Goal: Task Accomplishment & Management: Manage account settings

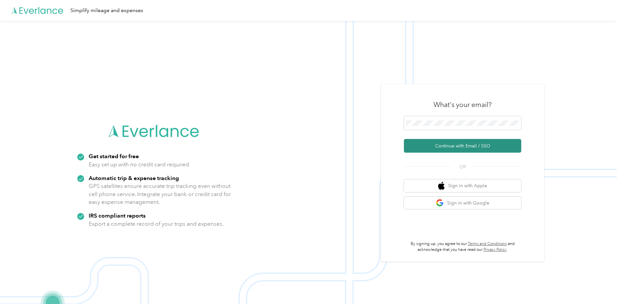
click at [441, 147] on button "Continue with Email / SSO" at bounding box center [462, 146] width 117 height 14
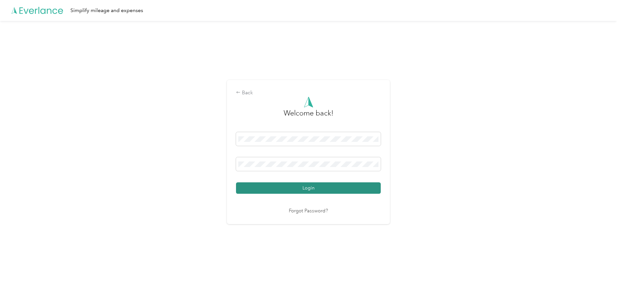
click at [341, 183] on button "Login" at bounding box center [308, 187] width 145 height 11
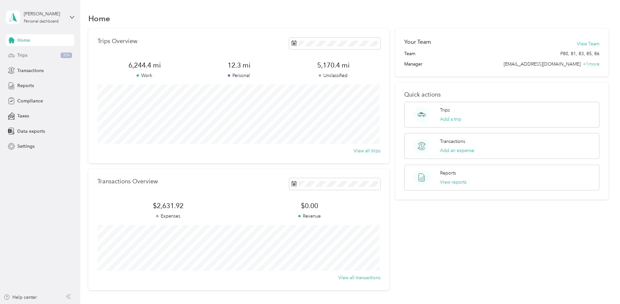
click at [47, 54] on div "Trips 304" at bounding box center [40, 56] width 68 height 12
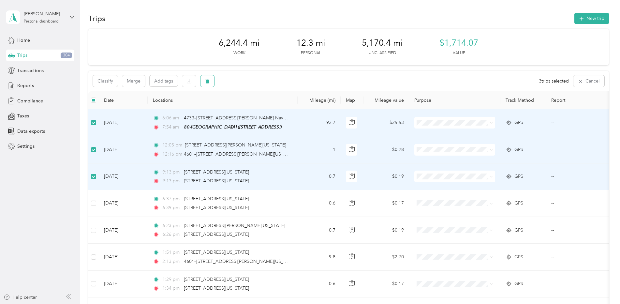
click at [208, 84] on button "button" at bounding box center [207, 80] width 14 height 11
click at [250, 107] on button "Yes" at bounding box center [255, 108] width 13 height 10
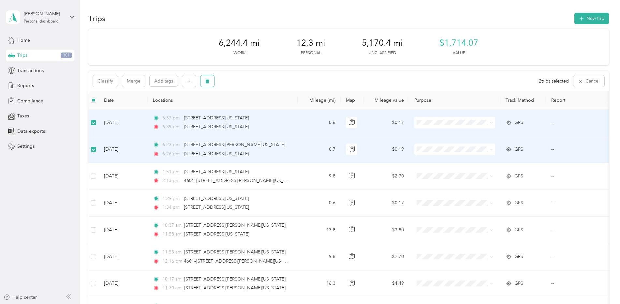
click at [203, 82] on button "button" at bounding box center [207, 80] width 14 height 11
click at [252, 107] on button "Yes" at bounding box center [255, 108] width 13 height 10
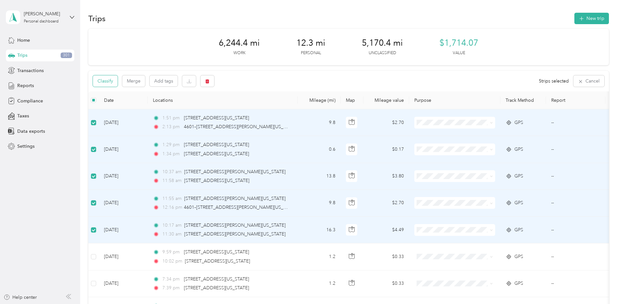
click at [111, 79] on button "Classify" at bounding box center [105, 80] width 25 height 11
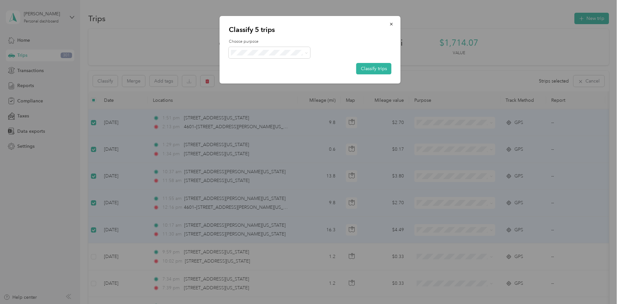
click at [256, 59] on div "Choose purpose Classify trips" at bounding box center [310, 57] width 163 height 36
click at [259, 56] on span at bounding box center [269, 52] width 81 height 11
click at [291, 62] on span "Prudential Overall Supply" at bounding box center [275, 64] width 61 height 7
click at [363, 67] on button "Classify trips" at bounding box center [373, 68] width 35 height 11
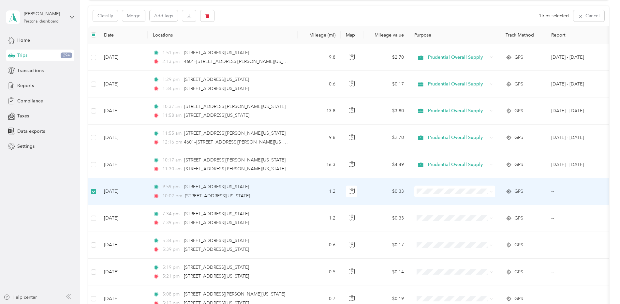
scroll to position [64, 0]
click at [205, 18] on icon "button" at bounding box center [207, 16] width 5 height 5
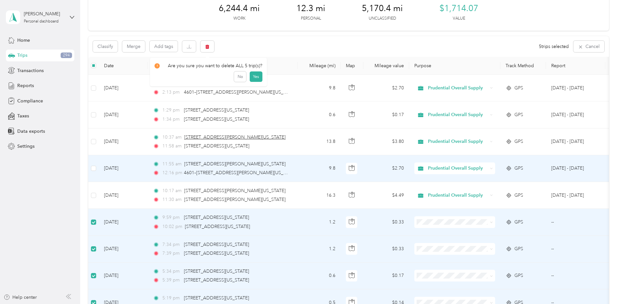
scroll to position [32, 0]
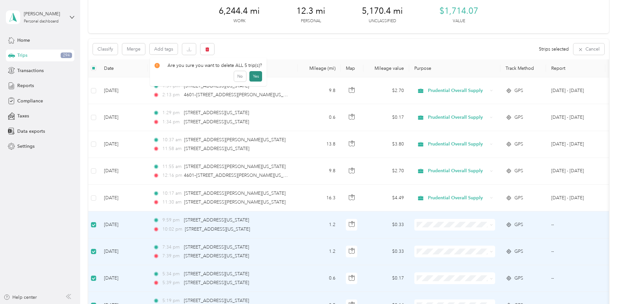
click at [256, 74] on button "Yes" at bounding box center [255, 76] width 13 height 10
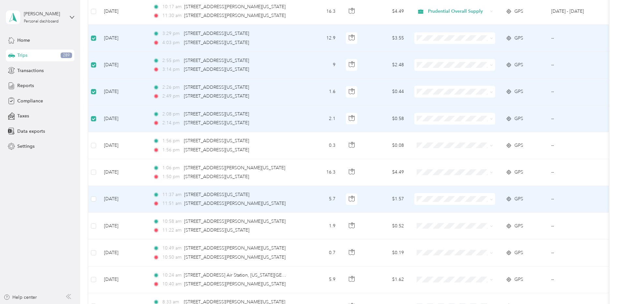
scroll to position [227, 0]
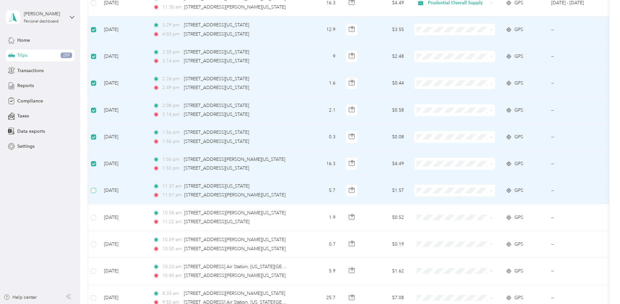
click at [95, 187] on label at bounding box center [93, 190] width 5 height 7
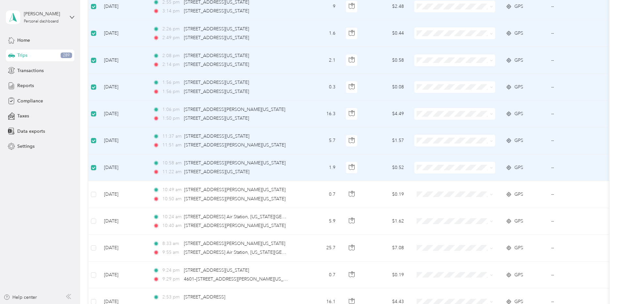
scroll to position [292, 0]
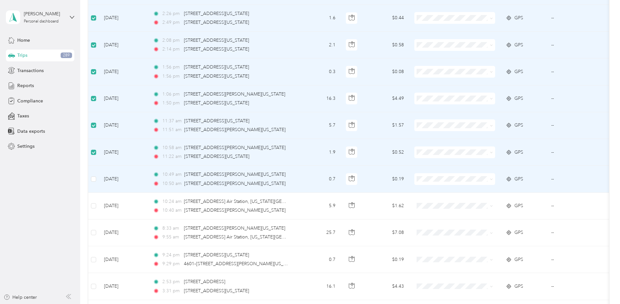
click at [94, 182] on td at bounding box center [93, 178] width 10 height 27
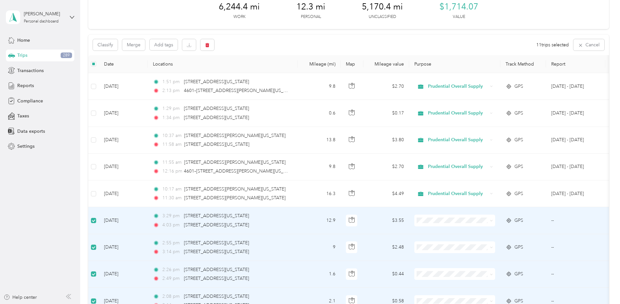
scroll to position [0, 0]
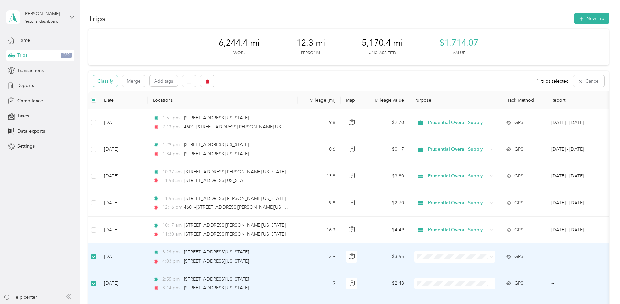
click at [115, 81] on button "Classify" at bounding box center [105, 80] width 25 height 11
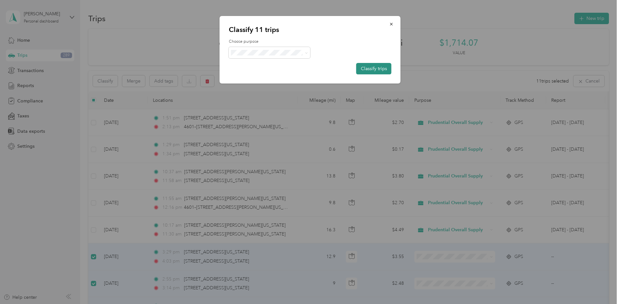
click at [368, 67] on button "Classify trips" at bounding box center [373, 68] width 35 height 11
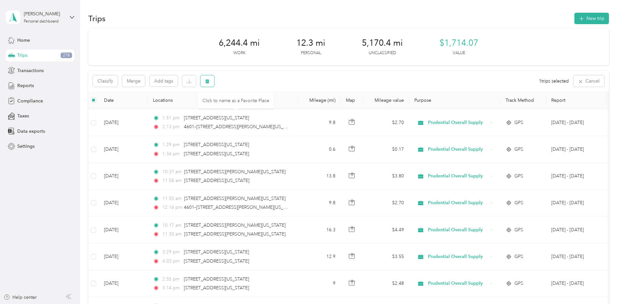
click at [206, 80] on icon "button" at bounding box center [207, 81] width 4 height 4
click at [254, 108] on button "Yes" at bounding box center [255, 108] width 13 height 10
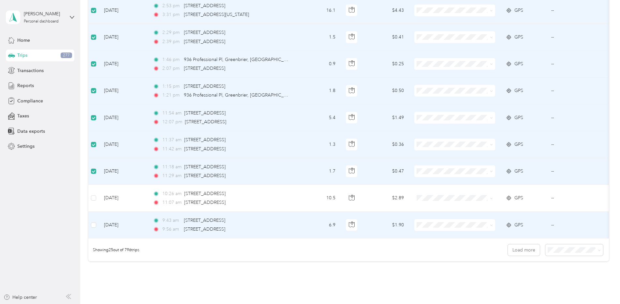
scroll to position [553, 0]
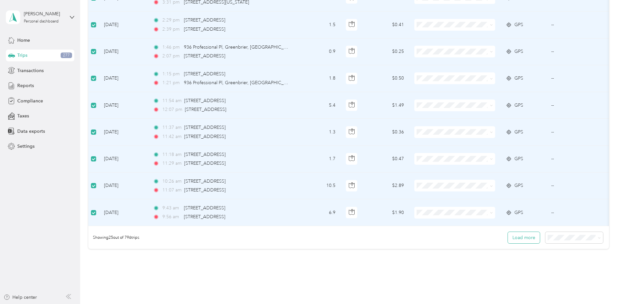
click at [519, 240] on button "Load more" at bounding box center [523, 237] width 32 height 11
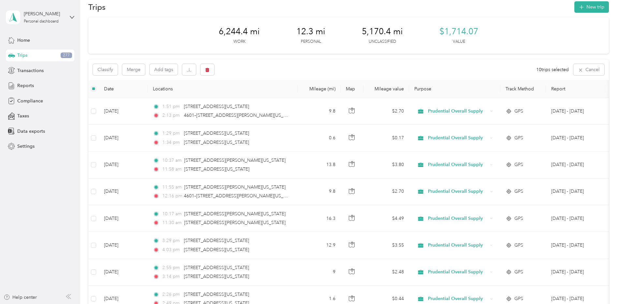
scroll to position [0, 0]
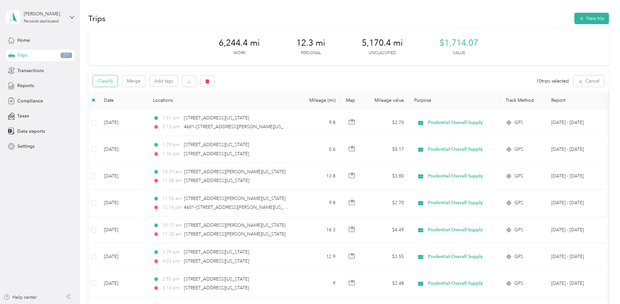
click at [110, 82] on button "Classify" at bounding box center [105, 80] width 25 height 11
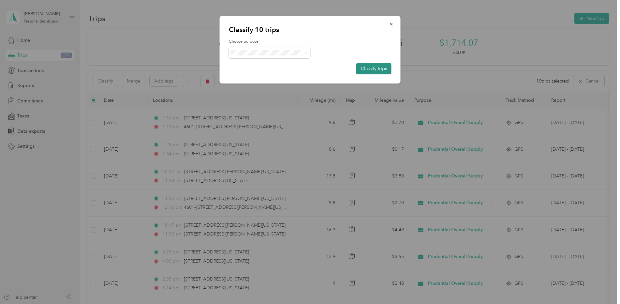
click at [364, 66] on button "Classify trips" at bounding box center [373, 68] width 35 height 11
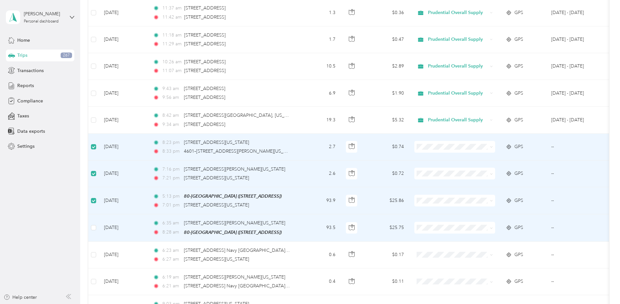
scroll to position [683, 0]
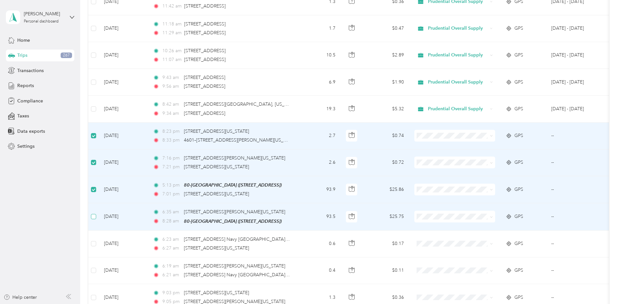
click at [93, 219] on label at bounding box center [93, 216] width 5 height 7
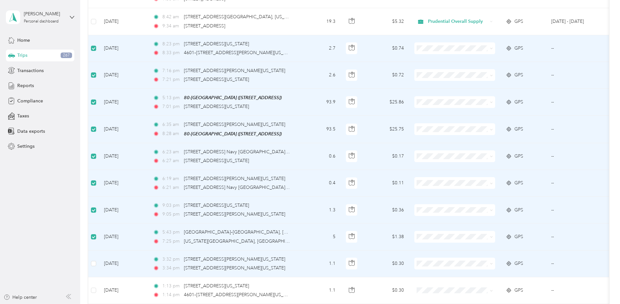
scroll to position [814, 0]
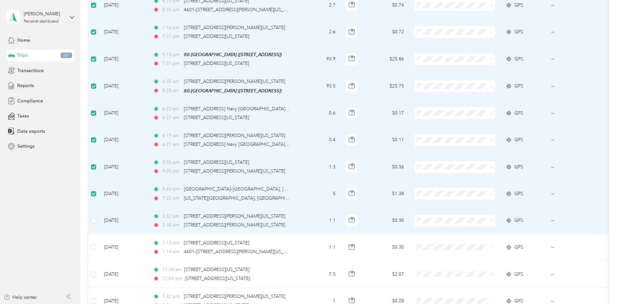
click at [93, 224] on td at bounding box center [93, 220] width 10 height 27
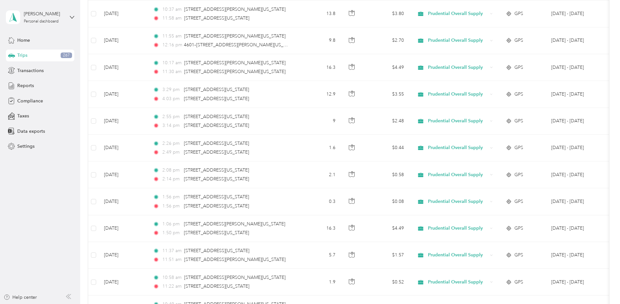
scroll to position [0, 0]
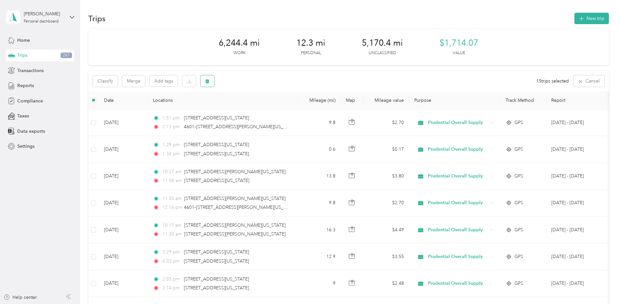
click at [207, 80] on icon "button" at bounding box center [207, 81] width 4 height 4
click at [253, 107] on button "Yes" at bounding box center [256, 108] width 13 height 10
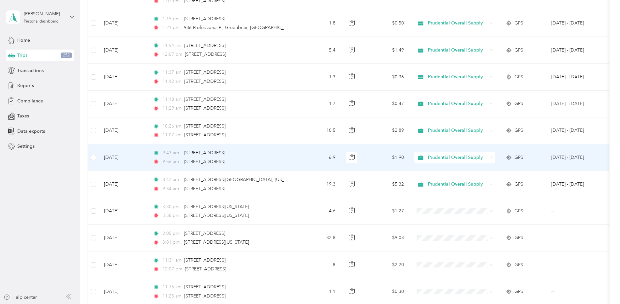
scroll to position [619, 0]
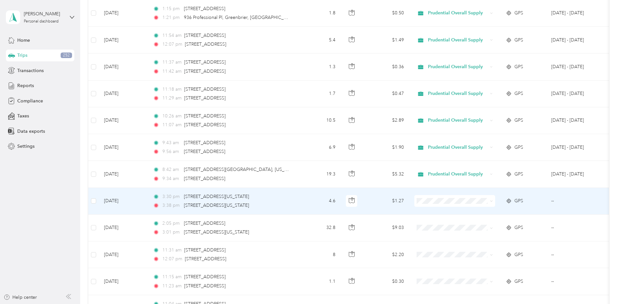
click at [493, 200] on span at bounding box center [454, 201] width 81 height 12
click at [488, 203] on span at bounding box center [489, 200] width 5 height 7
click at [437, 211] on span "Prudential Overall Supply" at bounding box center [460, 212] width 60 height 7
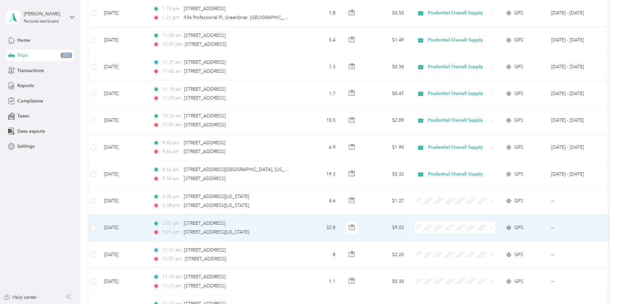
click at [433, 238] on span "Prudential Overall Supply" at bounding box center [460, 239] width 60 height 7
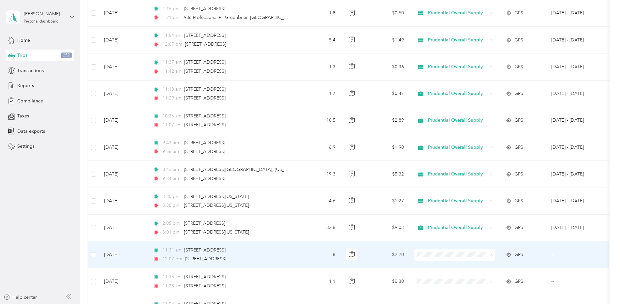
click at [428, 265] on span "Prudential Overall Supply" at bounding box center [455, 266] width 72 height 7
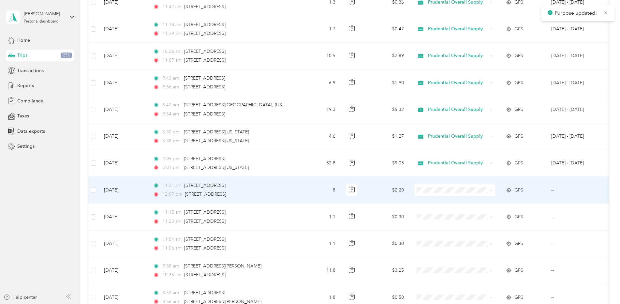
scroll to position [684, 0]
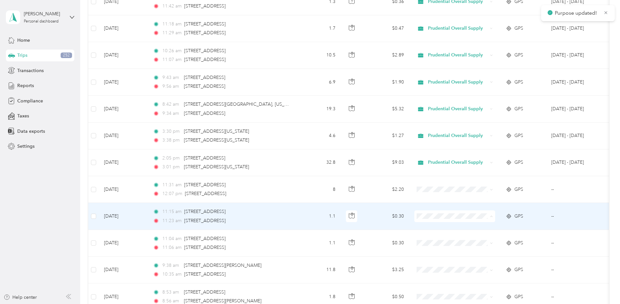
click at [428, 229] on span "Prudential Overall Supply" at bounding box center [455, 228] width 72 height 7
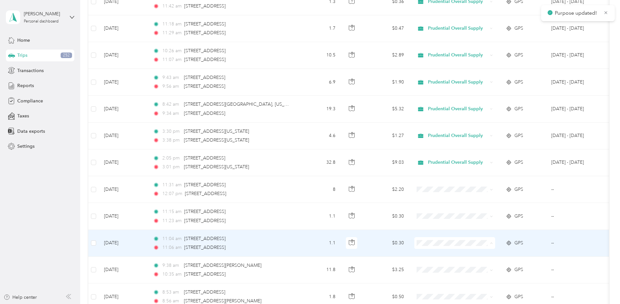
click at [428, 253] on span "Prudential Overall Supply" at bounding box center [455, 254] width 72 height 7
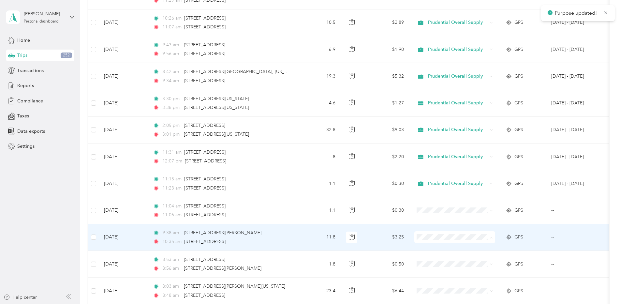
click at [430, 249] on span "Prudential Overall Supply" at bounding box center [460, 249] width 60 height 7
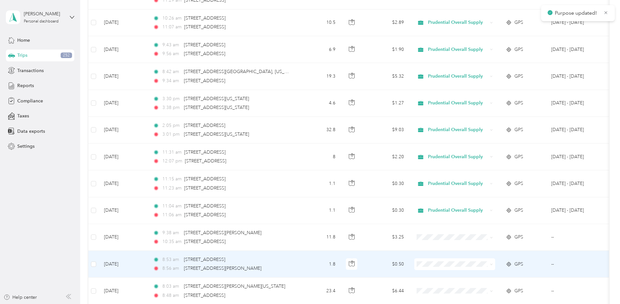
click at [431, 274] on span "Prudential Overall Supply" at bounding box center [460, 276] width 60 height 7
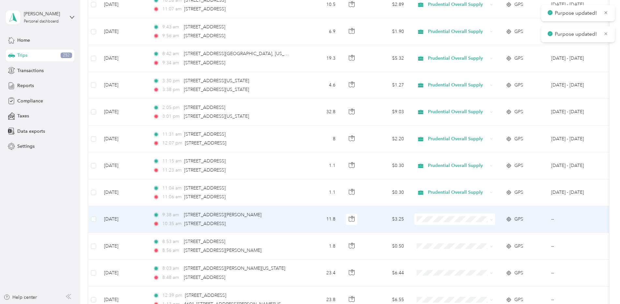
scroll to position [749, 0]
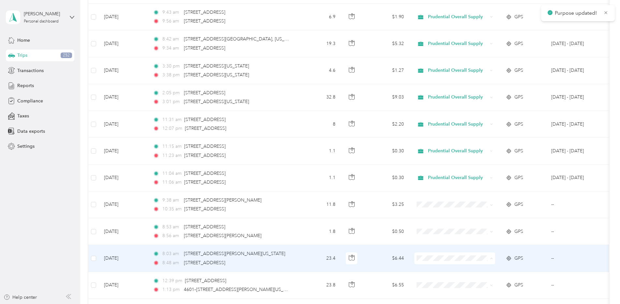
click at [429, 267] on span "Prudential Overall Supply" at bounding box center [455, 270] width 72 height 7
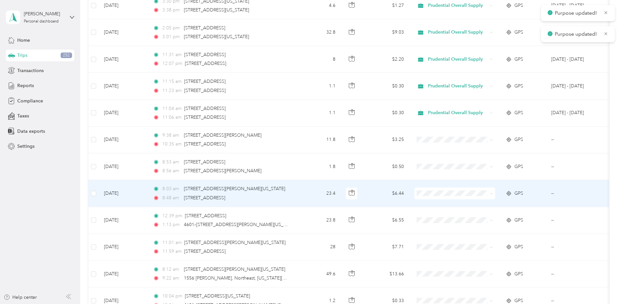
scroll to position [814, 0]
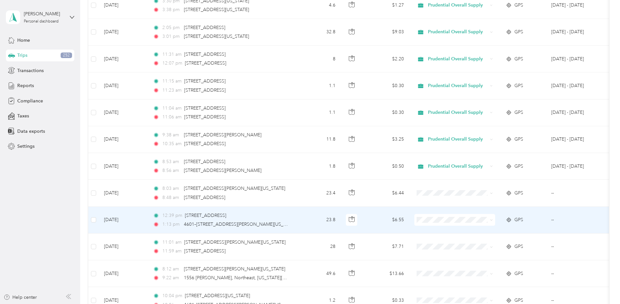
click at [435, 228] on li "Prudential Overall Supply" at bounding box center [454, 231] width 81 height 11
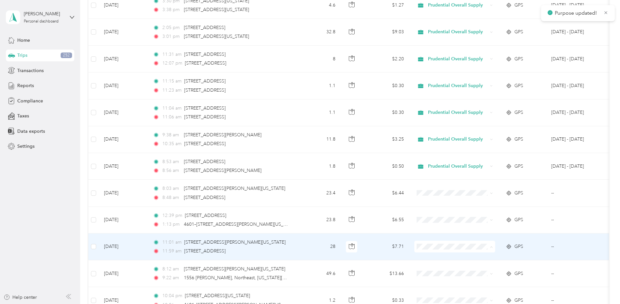
click at [432, 255] on span "Prudential Overall Supply" at bounding box center [460, 258] width 60 height 7
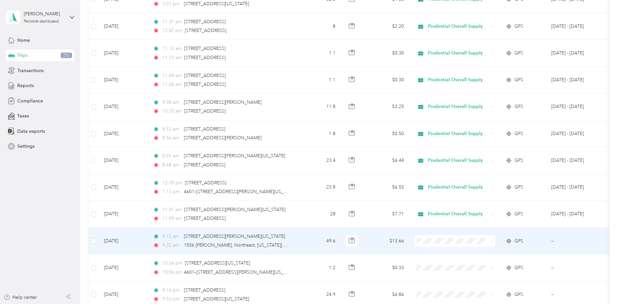
click at [435, 250] on span "Prudential Overall Supply" at bounding box center [460, 253] width 60 height 7
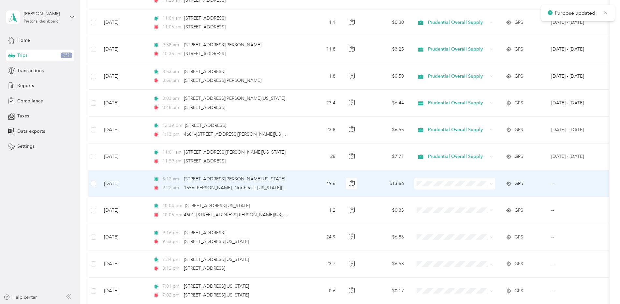
scroll to position [912, 0]
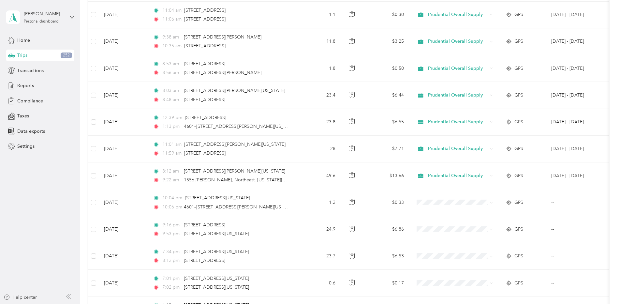
click at [50, 211] on aside "[PERSON_NAME] Personal dashboard Home Trips 252 Transactions Reports Compliance…" at bounding box center [40, 152] width 80 height 304
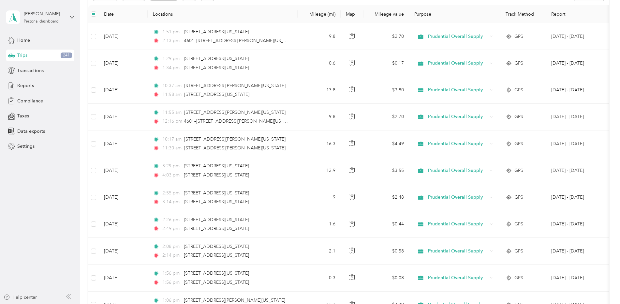
scroll to position [0, 0]
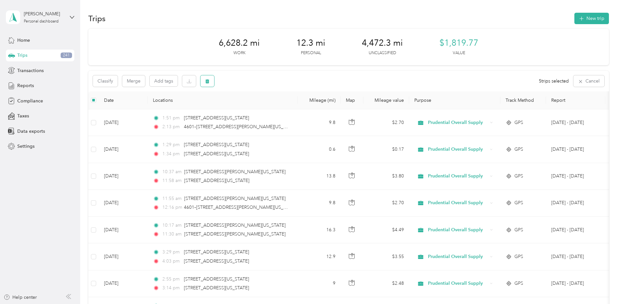
click at [210, 80] on button "button" at bounding box center [207, 80] width 14 height 11
click at [251, 108] on button "Yes" at bounding box center [255, 108] width 13 height 10
click at [154, 81] on rect at bounding box center [154, 80] width 1 height 1
click at [138, 82] on div "All purposes" at bounding box center [167, 81] width 149 height 12
click at [153, 80] on rect at bounding box center [153, 80] width 1 height 1
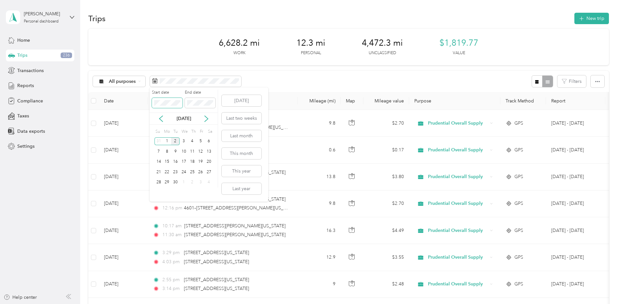
click at [133, 103] on body "[PERSON_NAME] Personal dashboard Home Trips 236 Transactions Reports Compliance…" at bounding box center [308, 152] width 616 height 304
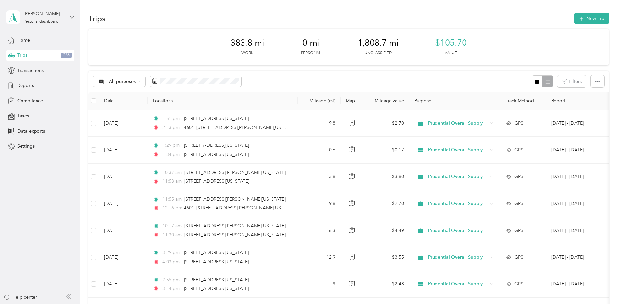
click at [274, 79] on div "All purposes Filters" at bounding box center [348, 81] width 520 height 21
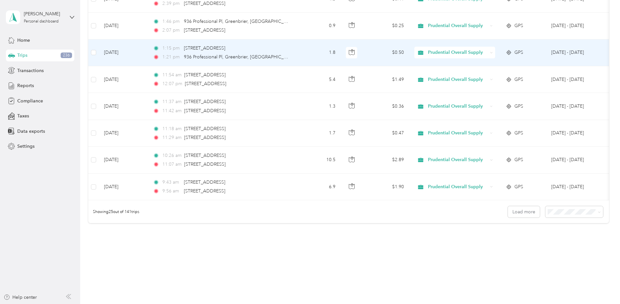
scroll to position [586, 0]
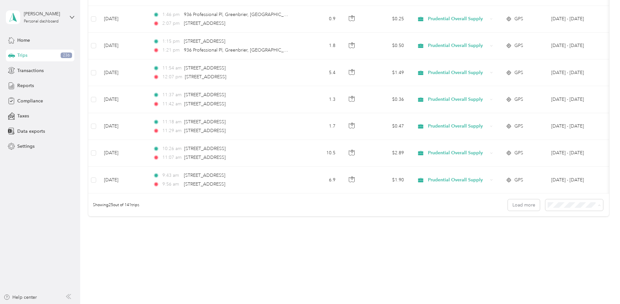
click at [574, 242] on span "100 per load" at bounding box center [561, 245] width 27 height 6
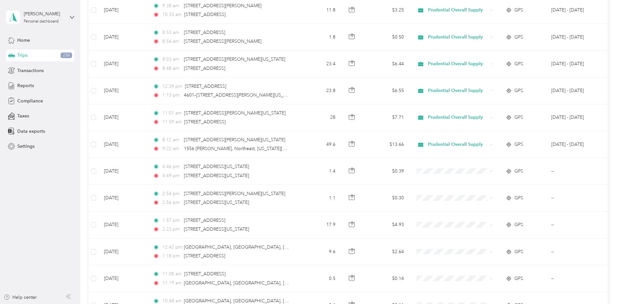
scroll to position [945, 0]
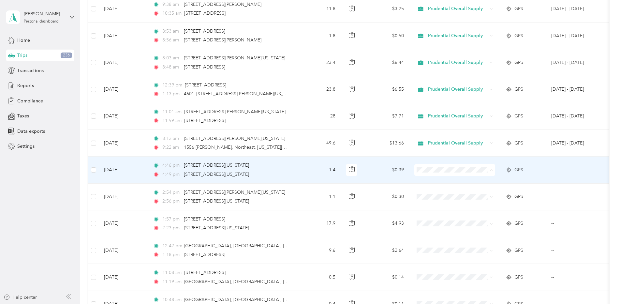
click at [434, 179] on span "Prudential Overall Supply" at bounding box center [460, 181] width 60 height 7
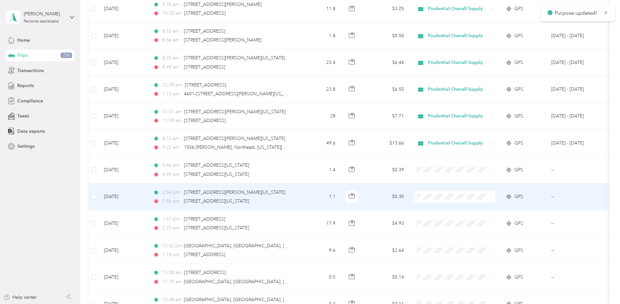
click at [434, 206] on span "Prudential Overall Supply" at bounding box center [460, 208] width 60 height 7
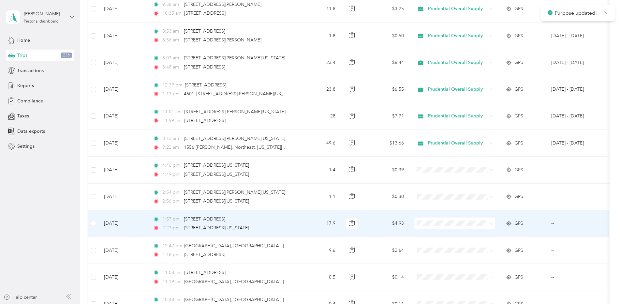
click at [433, 233] on span "Prudential Overall Supply" at bounding box center [460, 235] width 60 height 7
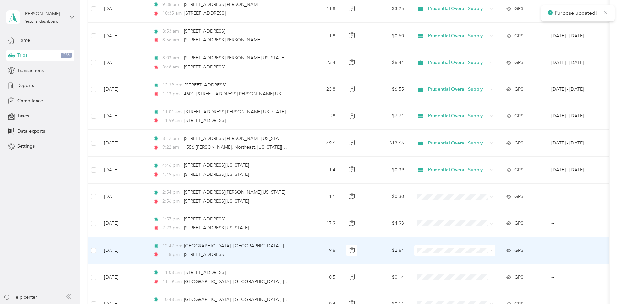
click at [431, 259] on span "Prudential Overall Supply" at bounding box center [460, 262] width 60 height 7
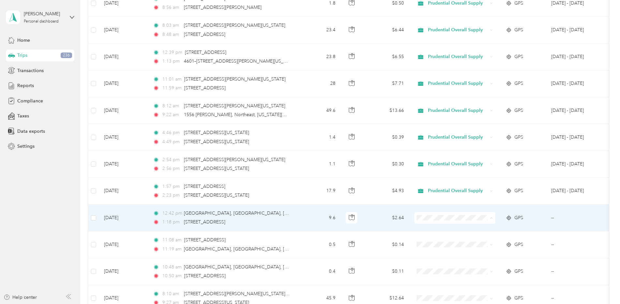
click at [431, 230] on span "Prudential Overall Supply" at bounding box center [460, 229] width 60 height 7
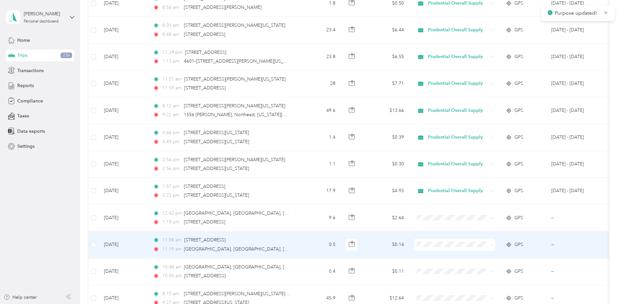
click at [431, 252] on li "Prudential Overall Supply" at bounding box center [454, 256] width 81 height 11
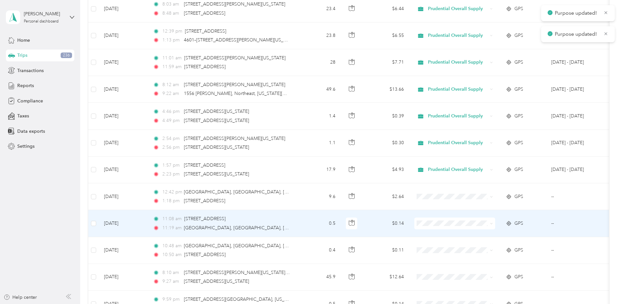
scroll to position [1010, 0]
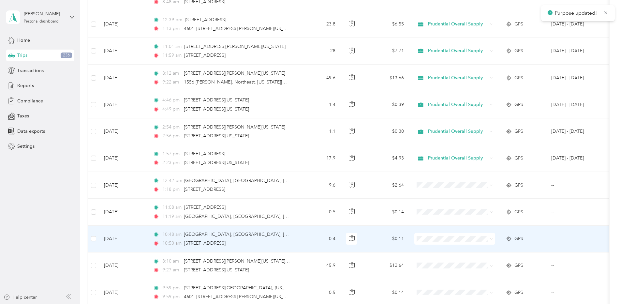
click at [428, 235] on span at bounding box center [454, 239] width 81 height 12
click at [432, 249] on span "Prudential Overall Supply" at bounding box center [460, 250] width 60 height 7
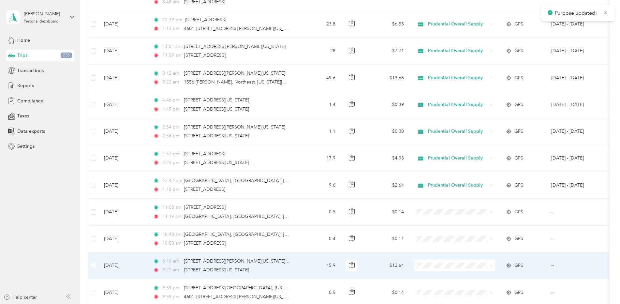
click at [435, 274] on li "Prudential Overall Supply" at bounding box center [454, 277] width 81 height 11
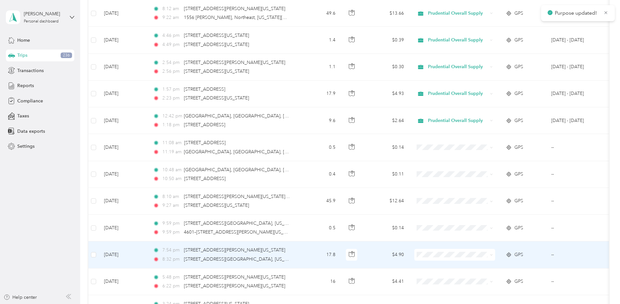
scroll to position [1075, 0]
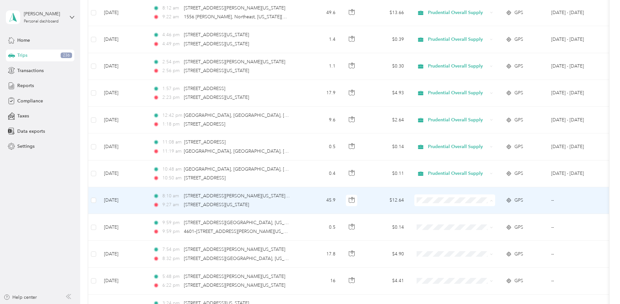
click at [430, 209] on span "Prudential Overall Supply" at bounding box center [460, 212] width 60 height 7
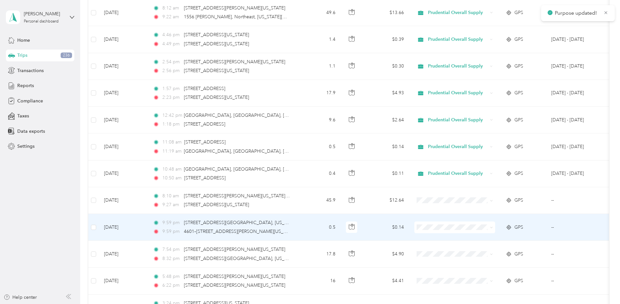
click at [431, 236] on span "Prudential Overall Supply" at bounding box center [460, 239] width 60 height 7
click at [433, 250] on span "Personal" at bounding box center [460, 250] width 60 height 7
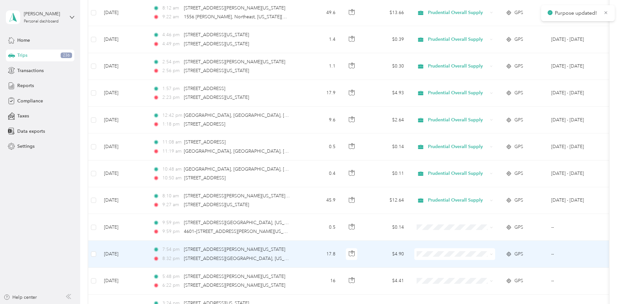
click at [436, 276] on span "Personal" at bounding box center [460, 277] width 60 height 7
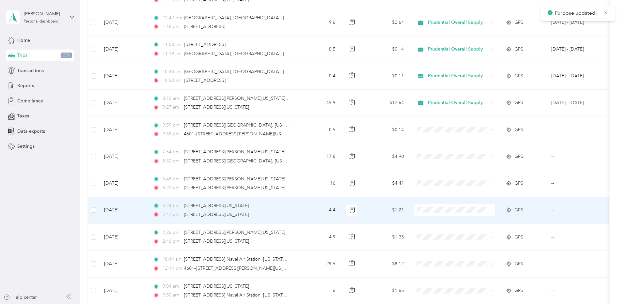
scroll to position [1173, 0]
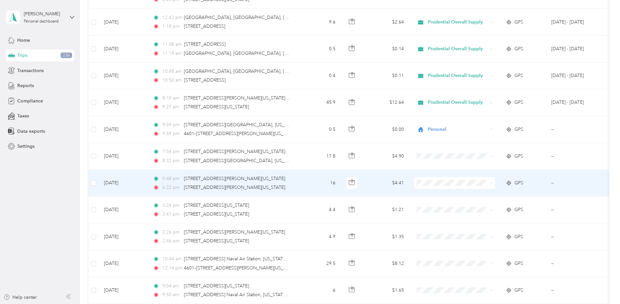
click at [434, 207] on span "Personal" at bounding box center [460, 205] width 60 height 7
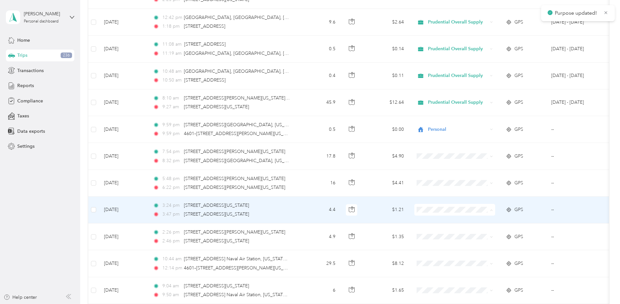
click at [430, 220] on span "Prudential Overall Supply" at bounding box center [455, 221] width 72 height 7
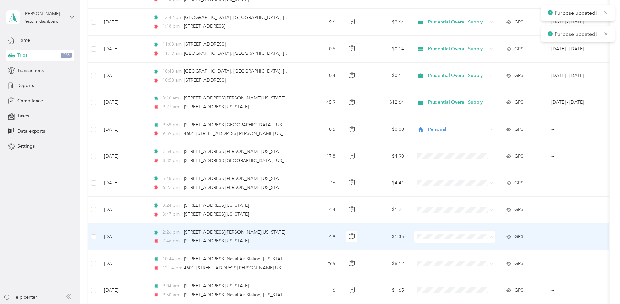
click at [430, 246] on span "Prudential Overall Supply" at bounding box center [455, 248] width 72 height 7
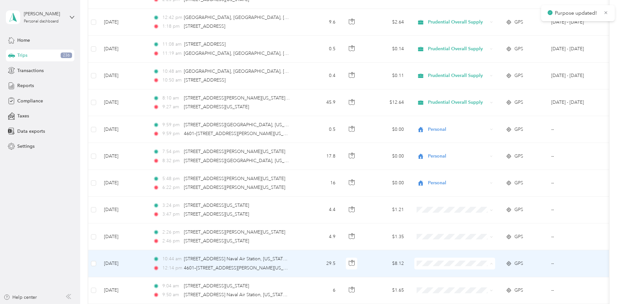
click at [434, 272] on span "Prudential Overall Supply" at bounding box center [460, 275] width 60 height 7
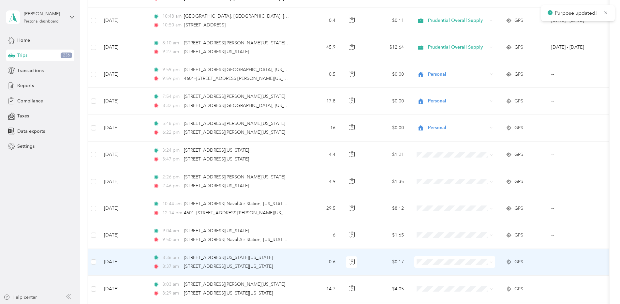
scroll to position [1238, 0]
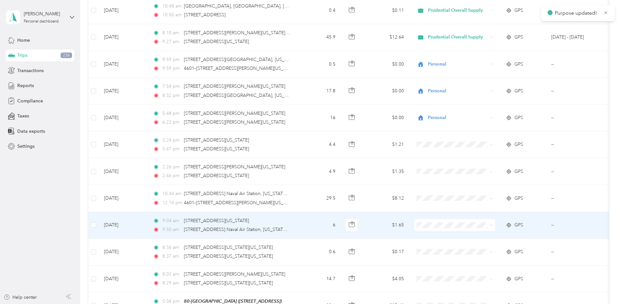
click at [438, 236] on span "Prudential Overall Supply" at bounding box center [460, 234] width 60 height 7
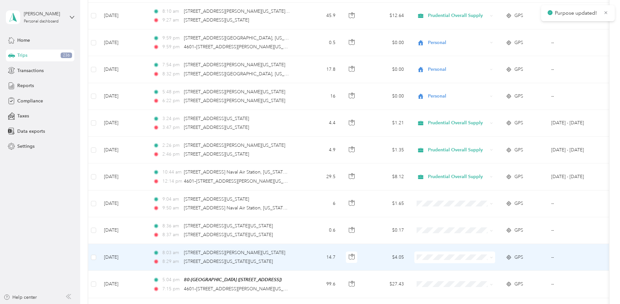
scroll to position [1270, 0]
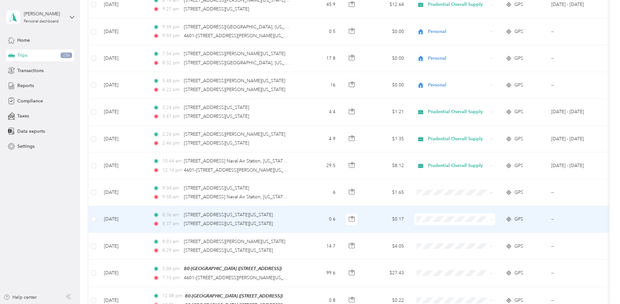
click at [426, 229] on icon at bounding box center [423, 230] width 8 height 5
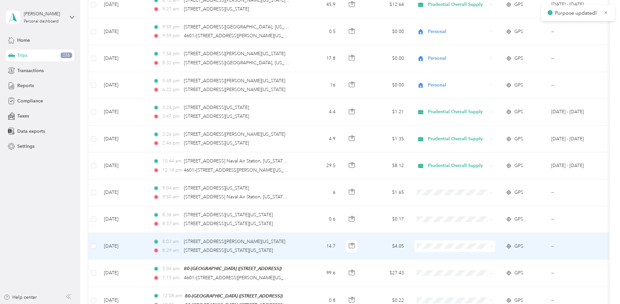
click at [431, 258] on span "Prudential Overall Supply" at bounding box center [460, 258] width 60 height 7
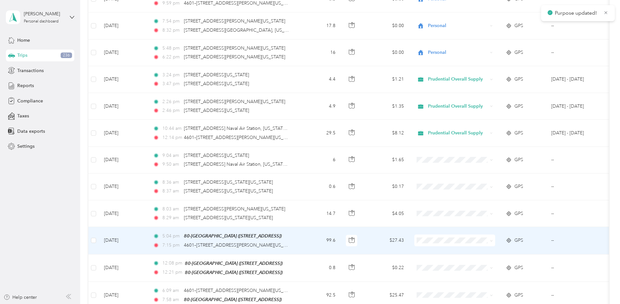
click at [434, 260] on span "Personal" at bounding box center [460, 263] width 60 height 7
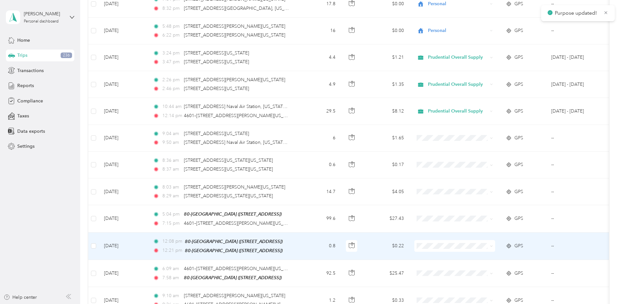
scroll to position [1335, 0]
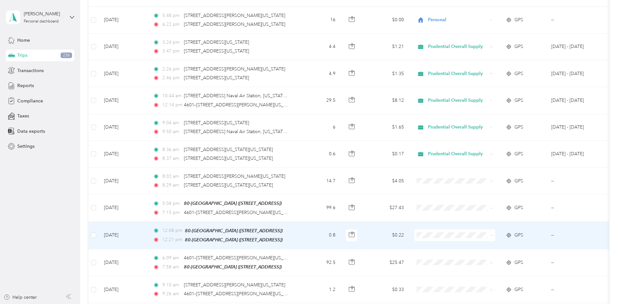
click at [442, 255] on span "Personal" at bounding box center [460, 257] width 60 height 7
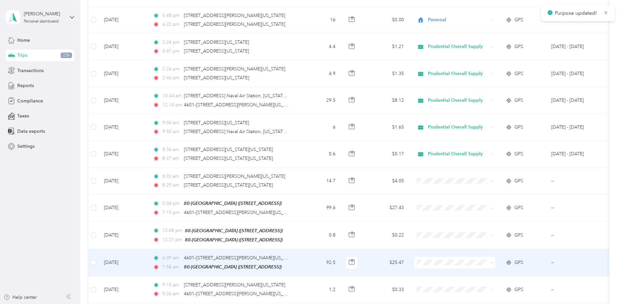
click at [440, 284] on span "Personal" at bounding box center [460, 283] width 60 height 7
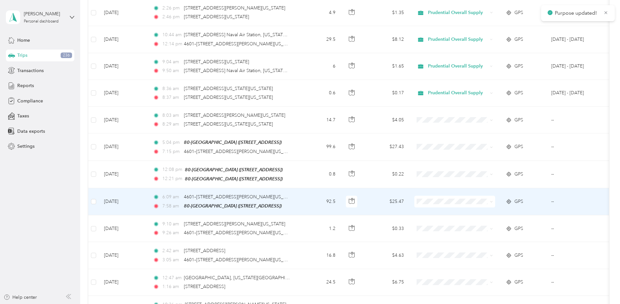
scroll to position [1401, 0]
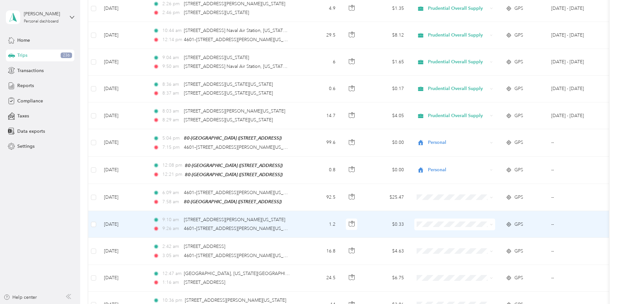
click at [444, 226] on span at bounding box center [454, 224] width 81 height 12
click at [434, 246] on span "Personal" at bounding box center [460, 246] width 60 height 7
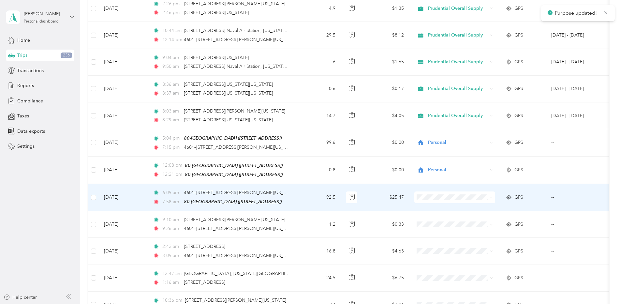
click at [430, 216] on li "Personal" at bounding box center [454, 219] width 81 height 11
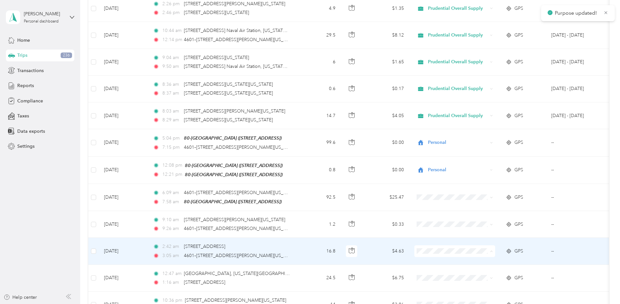
click at [431, 272] on span "Personal" at bounding box center [460, 273] width 60 height 7
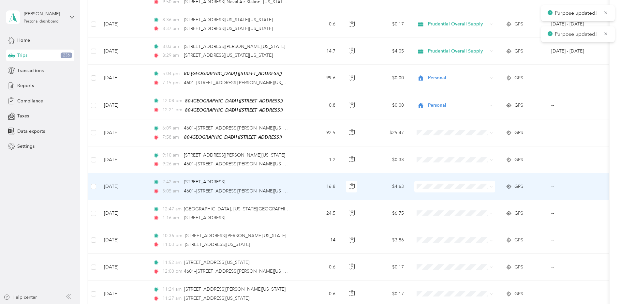
scroll to position [1466, 0]
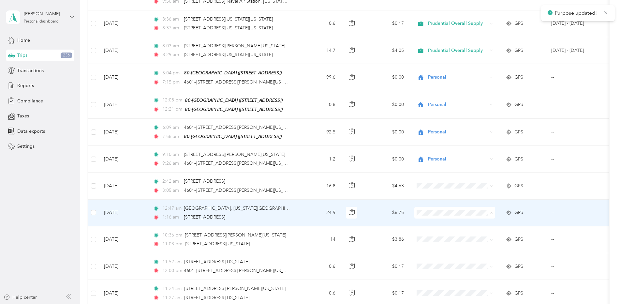
click at [425, 236] on span "Personal" at bounding box center [455, 234] width 72 height 7
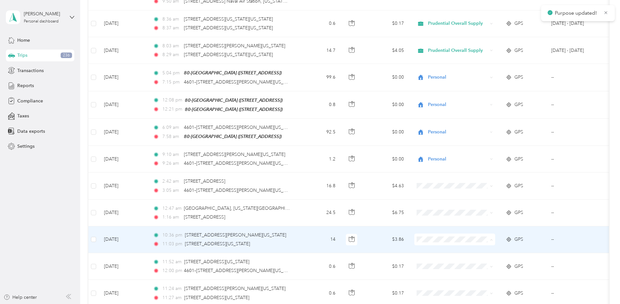
click at [427, 260] on span "Personal" at bounding box center [455, 261] width 72 height 7
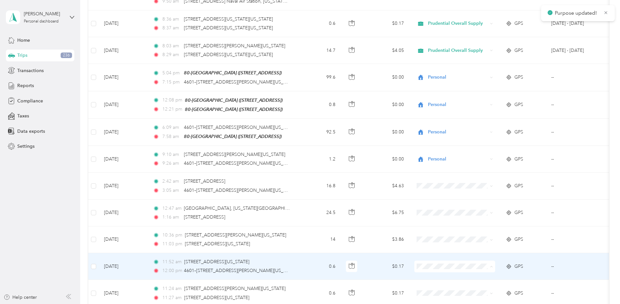
click at [427, 284] on li "Personal" at bounding box center [454, 288] width 81 height 11
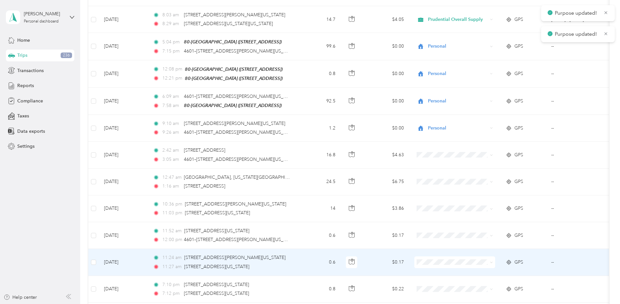
scroll to position [1498, 0]
click at [430, 280] on span "Personal" at bounding box center [460, 282] width 60 height 7
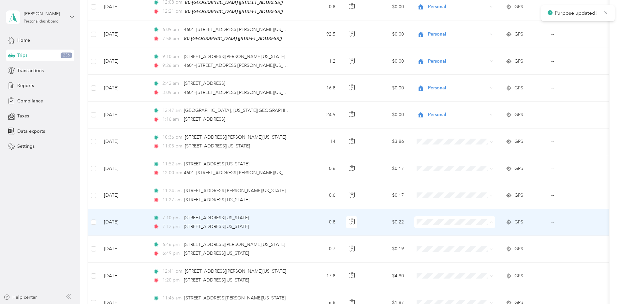
click at [430, 246] on li "Personal" at bounding box center [454, 243] width 81 height 11
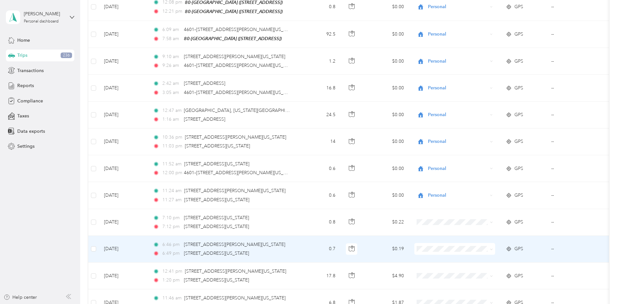
click at [431, 269] on span "Personal" at bounding box center [460, 269] width 60 height 7
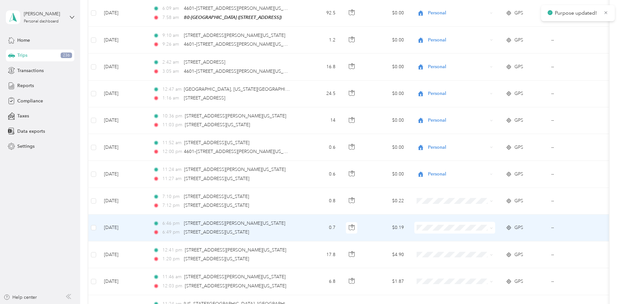
scroll to position [1596, 0]
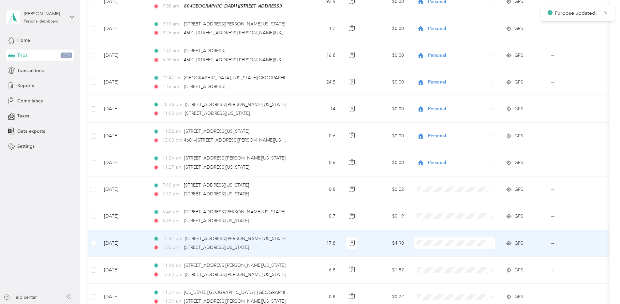
click at [428, 251] on span "Prudential Overall Supply" at bounding box center [455, 253] width 72 height 7
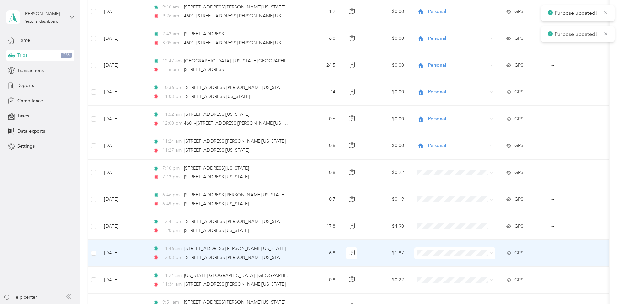
scroll to position [1629, 0]
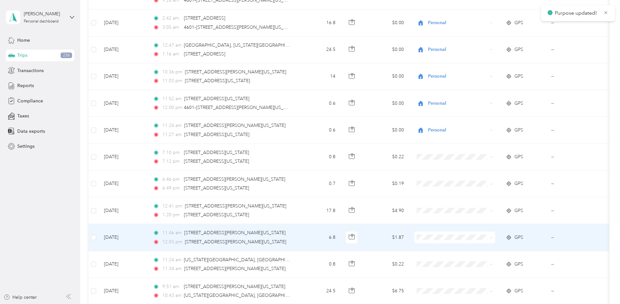
click at [428, 250] on li "Prudential Overall Supply" at bounding box center [454, 245] width 81 height 11
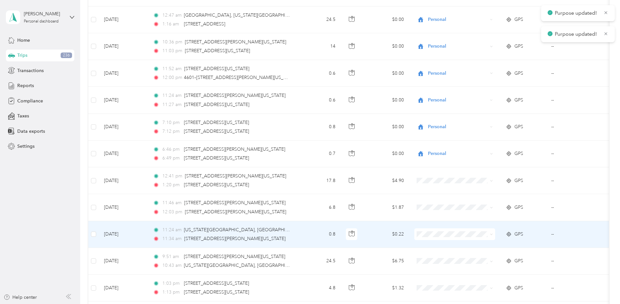
scroll to position [1661, 0]
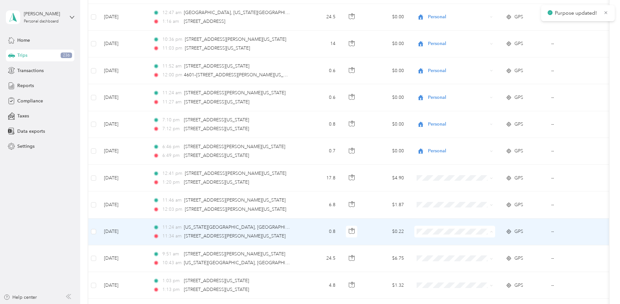
click at [428, 240] on span "Prudential Overall Supply" at bounding box center [455, 242] width 72 height 7
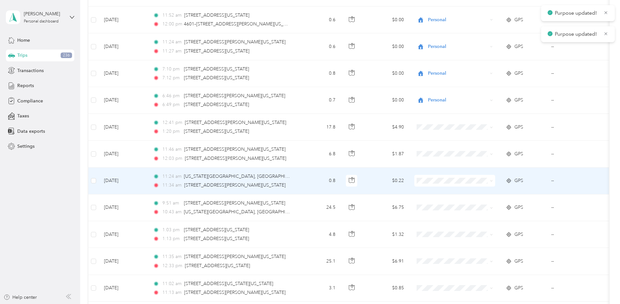
scroll to position [1726, 0]
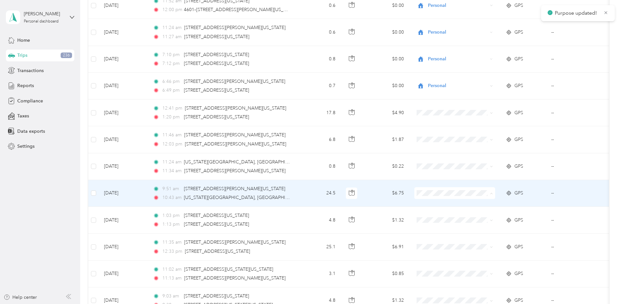
click at [431, 202] on span "Prudential Overall Supply" at bounding box center [460, 203] width 60 height 7
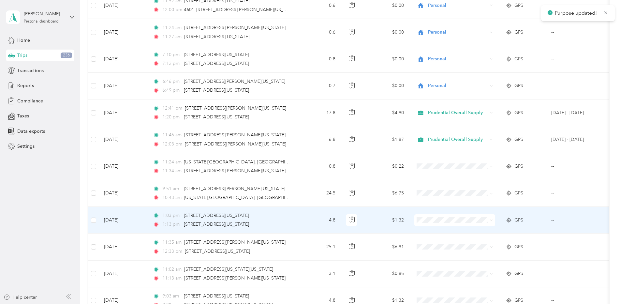
click at [431, 227] on span "Prudential Overall Supply" at bounding box center [460, 230] width 60 height 7
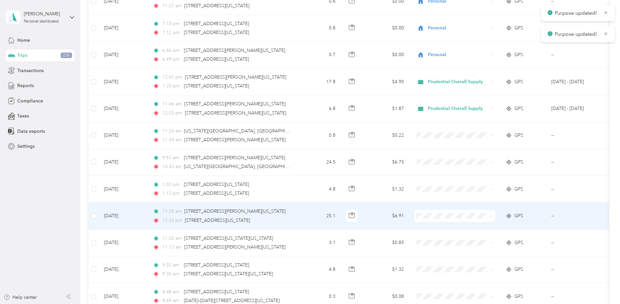
scroll to position [1759, 0]
click at [432, 224] on span "Prudential Overall Supply" at bounding box center [460, 224] width 60 height 7
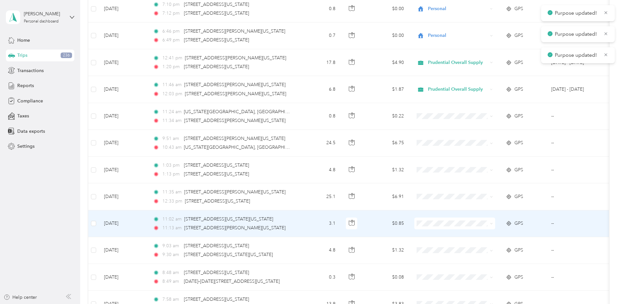
scroll to position [1792, 0]
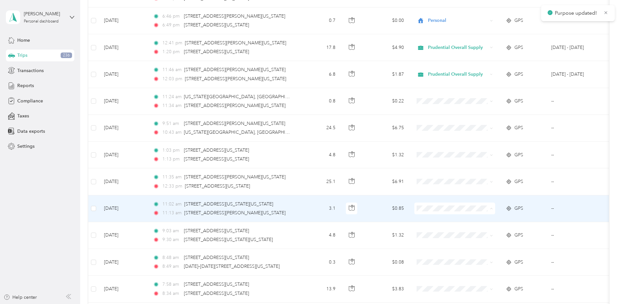
click at [431, 218] on span "Prudential Overall Supply" at bounding box center [460, 219] width 60 height 7
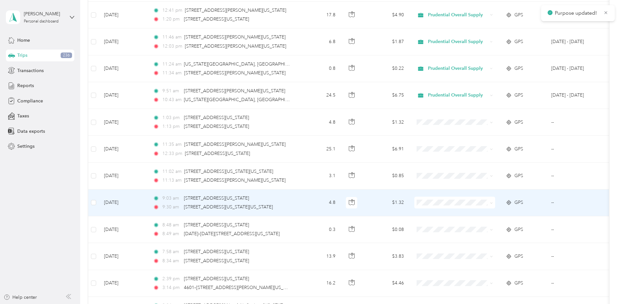
click at [431, 214] on span "Prudential Overall Supply" at bounding box center [460, 212] width 60 height 7
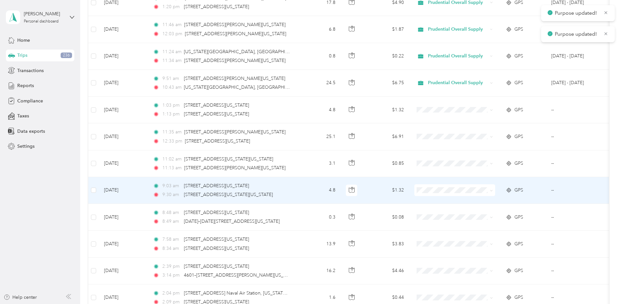
scroll to position [1857, 0]
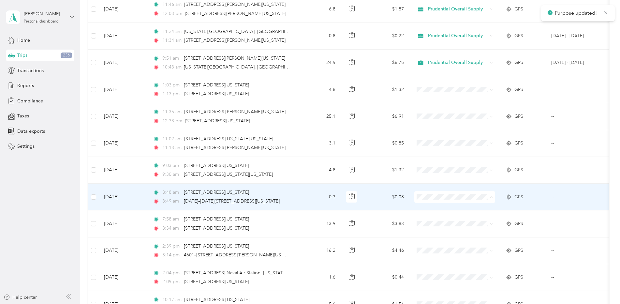
click at [430, 205] on span "Prudential Overall Supply" at bounding box center [460, 207] width 60 height 7
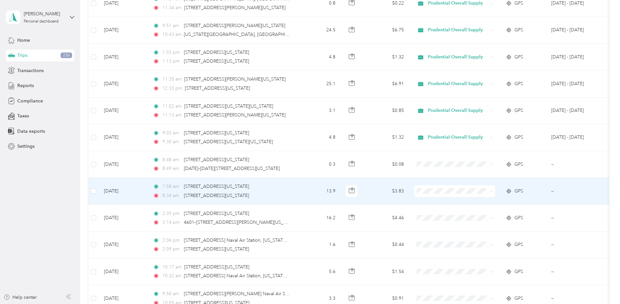
click at [428, 201] on span "Prudential Overall Supply" at bounding box center [455, 201] width 72 height 7
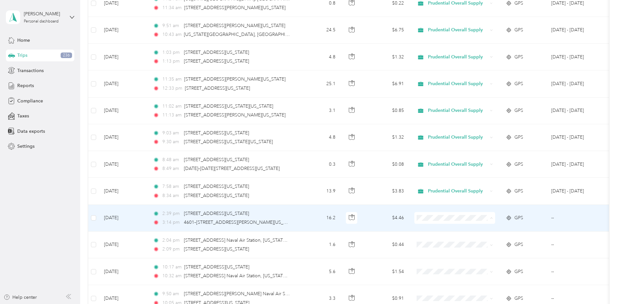
click at [427, 224] on li "Prudential Overall Supply" at bounding box center [454, 228] width 81 height 11
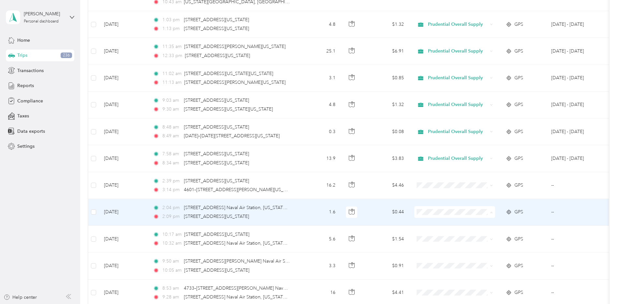
click at [432, 222] on span "Prudential Overall Supply" at bounding box center [460, 222] width 60 height 7
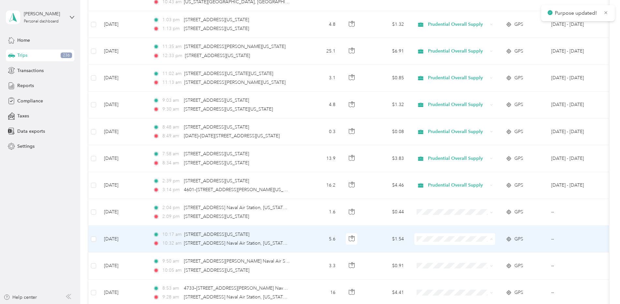
click at [434, 249] on span "Prudential Overall Supply" at bounding box center [460, 249] width 60 height 7
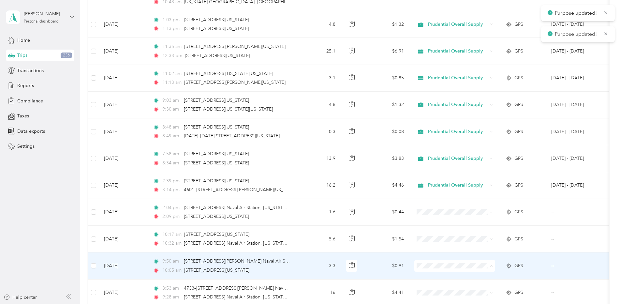
click at [429, 274] on span "Prudential Overall Supply" at bounding box center [455, 276] width 72 height 7
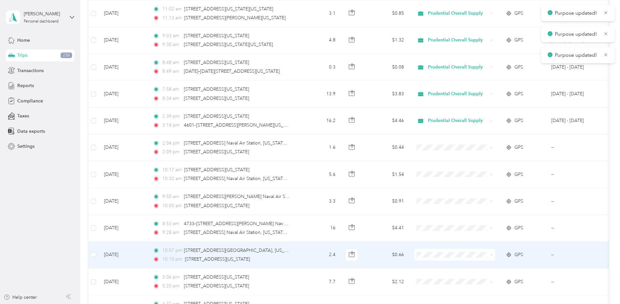
scroll to position [1987, 0]
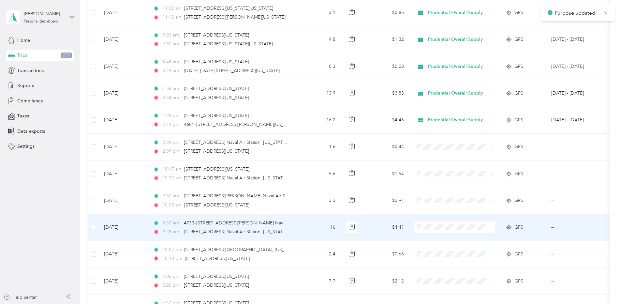
click at [426, 238] on icon at bounding box center [423, 238] width 8 height 5
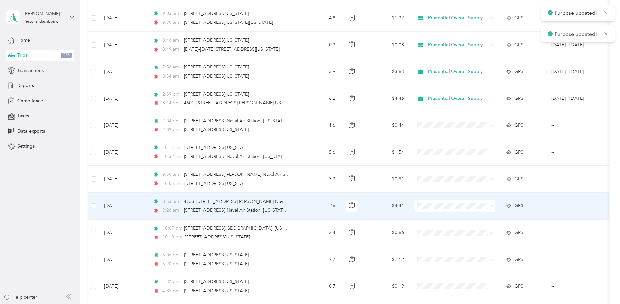
scroll to position [2020, 0]
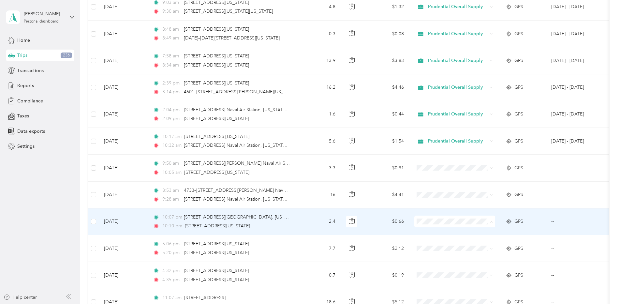
click at [433, 239] on li "Personal" at bounding box center [454, 243] width 81 height 11
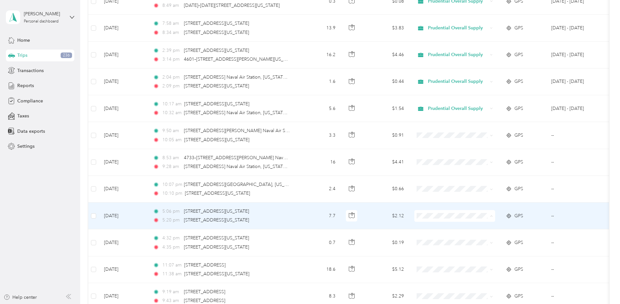
click at [434, 236] on span "Personal" at bounding box center [460, 238] width 60 height 7
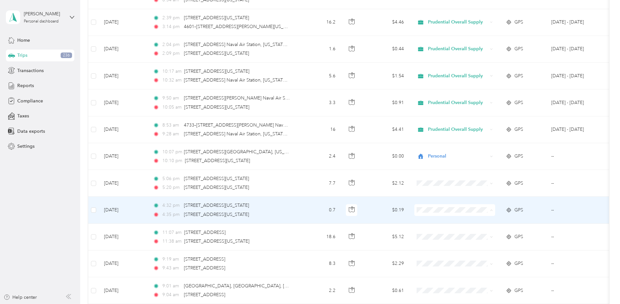
click at [436, 220] on span "Prudential Overall Supply" at bounding box center [460, 220] width 60 height 7
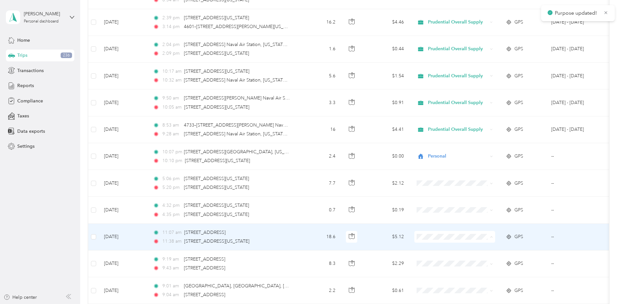
click at [431, 247] on span "Prudential Overall Supply" at bounding box center [460, 247] width 60 height 7
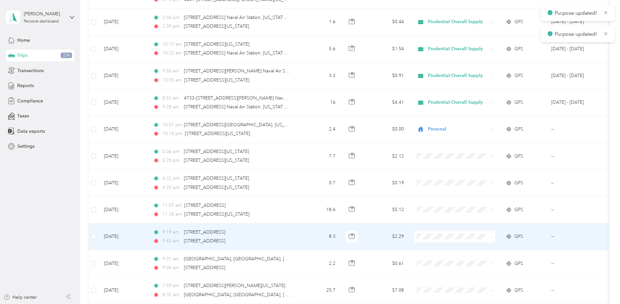
scroll to position [2117, 0]
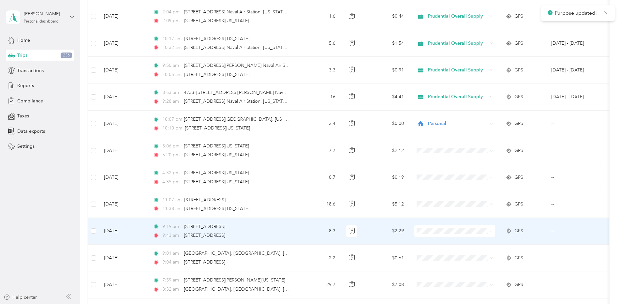
click at [433, 239] on span "Prudential Overall Supply" at bounding box center [460, 241] width 60 height 7
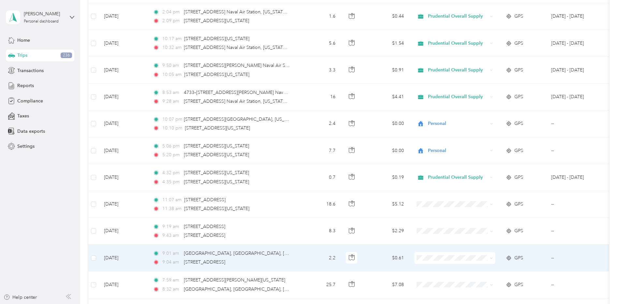
click at [433, 264] on li "Prudential Overall Supply" at bounding box center [454, 268] width 81 height 11
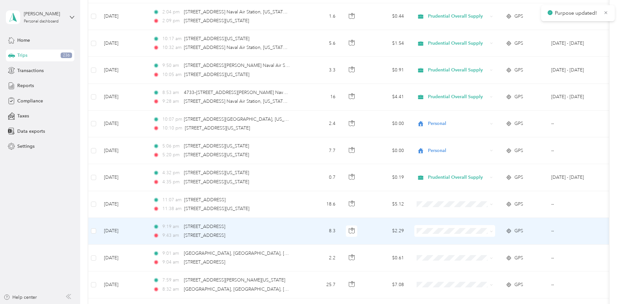
scroll to position [2150, 0]
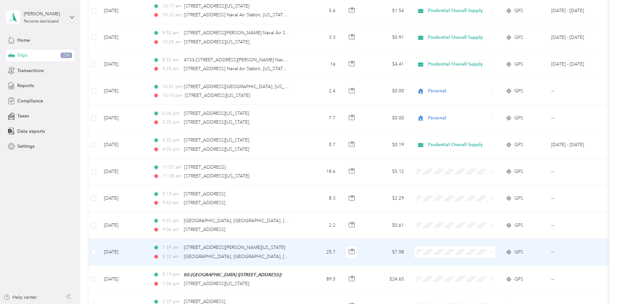
click at [428, 259] on span "Prudential Overall Supply" at bounding box center [455, 260] width 72 height 7
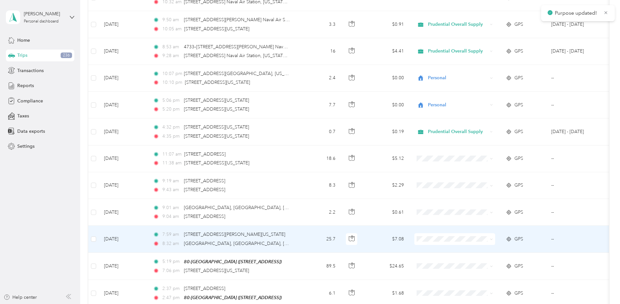
scroll to position [2215, 0]
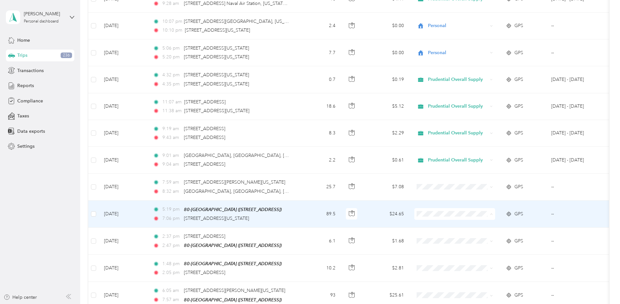
click at [428, 236] on span "Personal" at bounding box center [455, 235] width 72 height 7
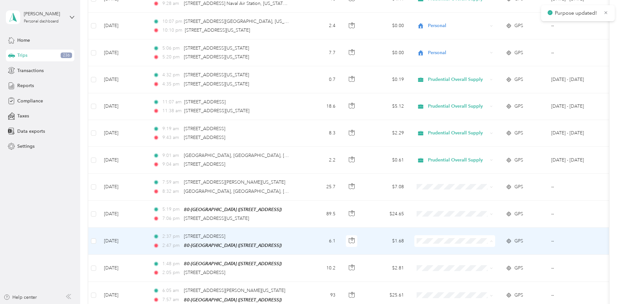
click at [431, 260] on span "Personal" at bounding box center [460, 262] width 60 height 7
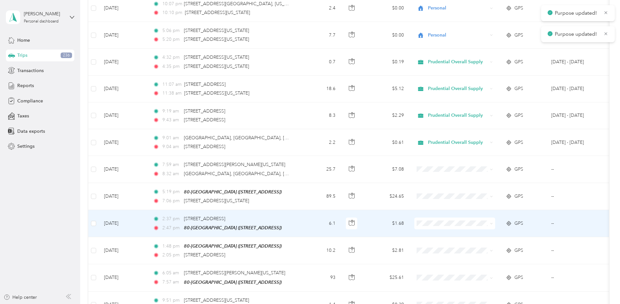
scroll to position [2248, 0]
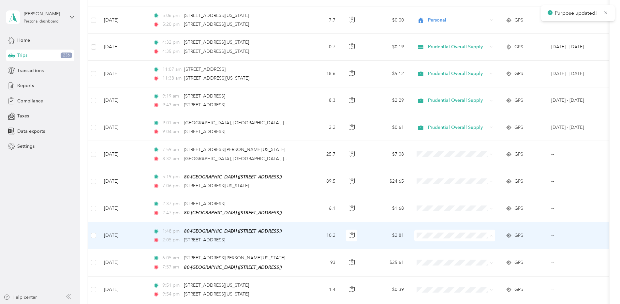
click at [434, 254] on span "Personal" at bounding box center [460, 256] width 60 height 7
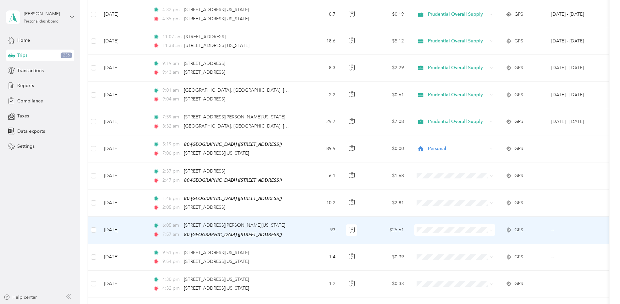
click at [430, 246] on li "Personal" at bounding box center [454, 250] width 81 height 11
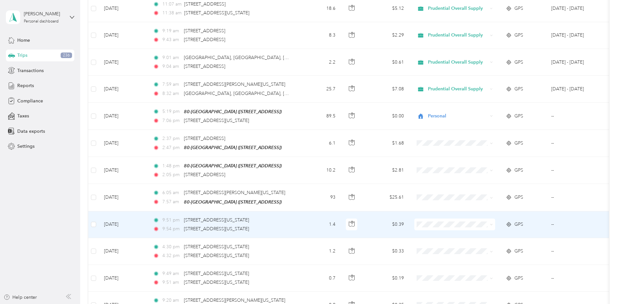
click at [439, 243] on span "Personal" at bounding box center [460, 245] width 60 height 7
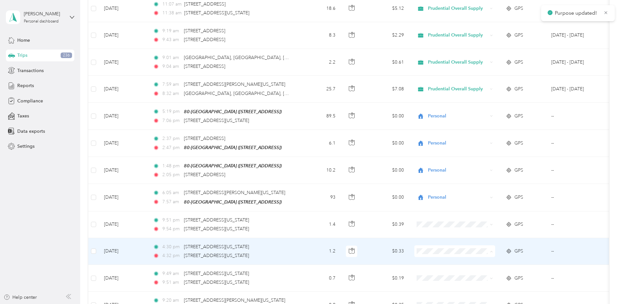
click at [436, 268] on li "Personal" at bounding box center [454, 271] width 81 height 11
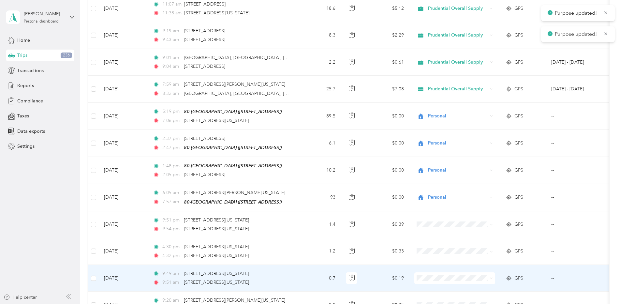
click at [434, 262] on span "Personal" at bounding box center [460, 262] width 60 height 7
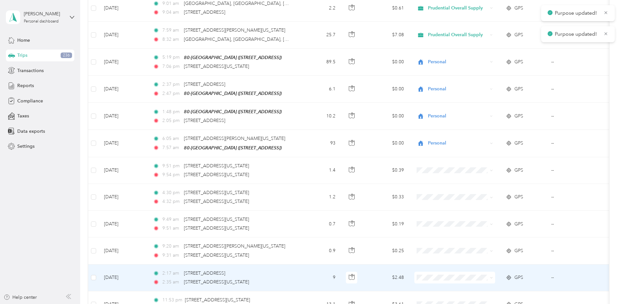
scroll to position [2378, 0]
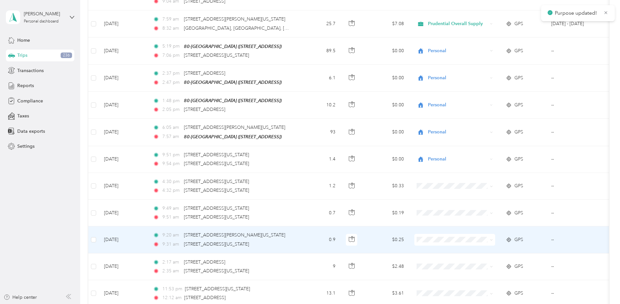
click at [430, 256] on li "Personal" at bounding box center [454, 259] width 81 height 11
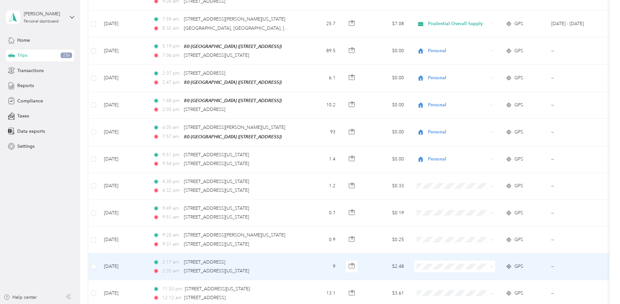
click at [435, 284] on span "Personal" at bounding box center [460, 287] width 60 height 7
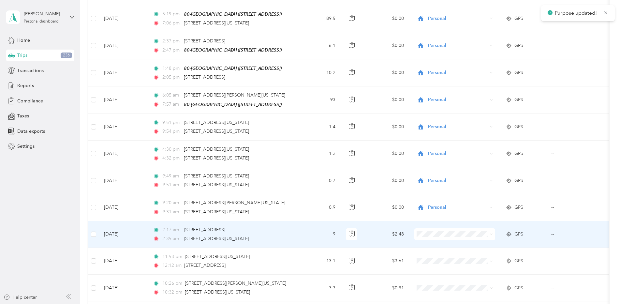
scroll to position [2410, 0]
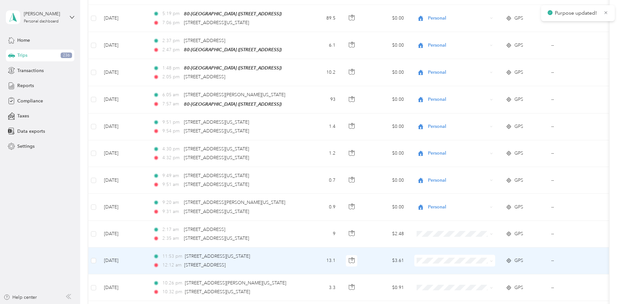
click at [426, 277] on li "Personal" at bounding box center [454, 281] width 81 height 11
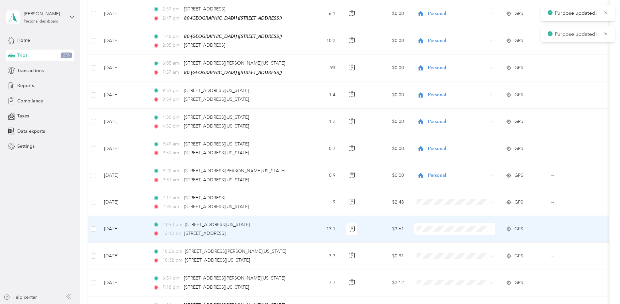
scroll to position [2443, 0]
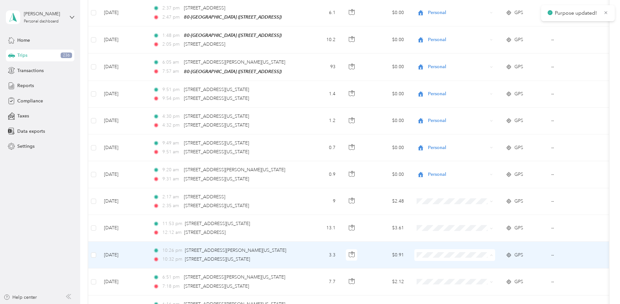
click at [432, 271] on li "Personal" at bounding box center [454, 275] width 81 height 11
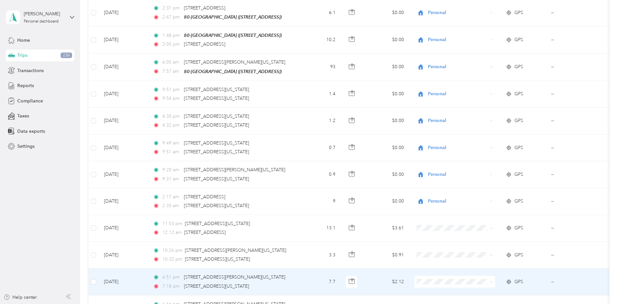
click at [427, 268] on li "Personal" at bounding box center [454, 266] width 81 height 11
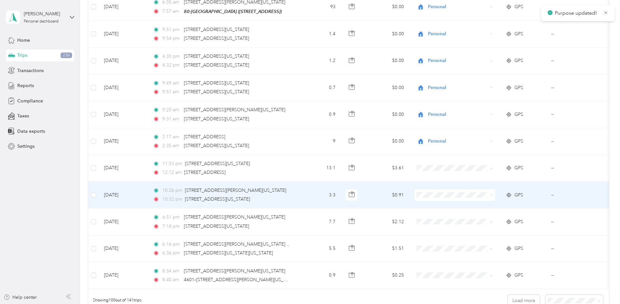
scroll to position [2508, 0]
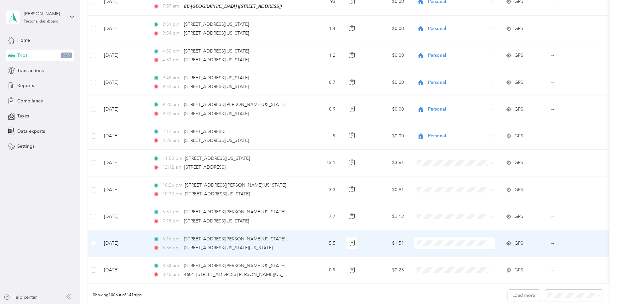
click at [434, 263] on span "Personal" at bounding box center [460, 262] width 60 height 7
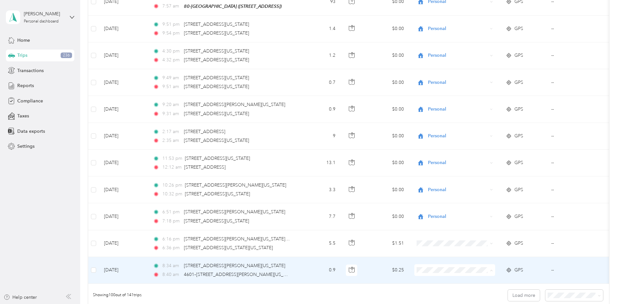
click at [440, 275] on li "Prudential Overall Supply" at bounding box center [454, 279] width 81 height 11
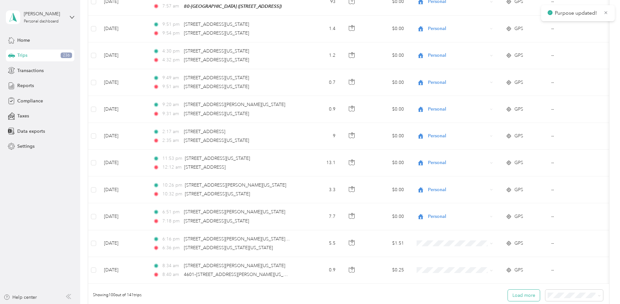
click at [515, 295] on button "Load more" at bounding box center [523, 294] width 32 height 11
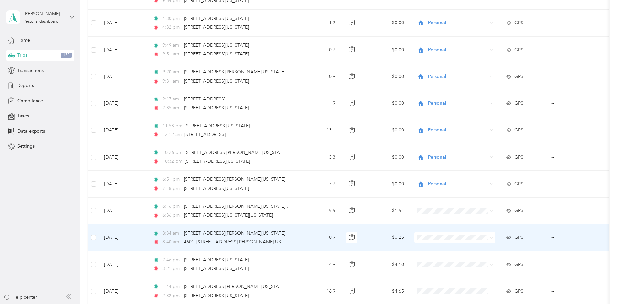
scroll to position [2573, 0]
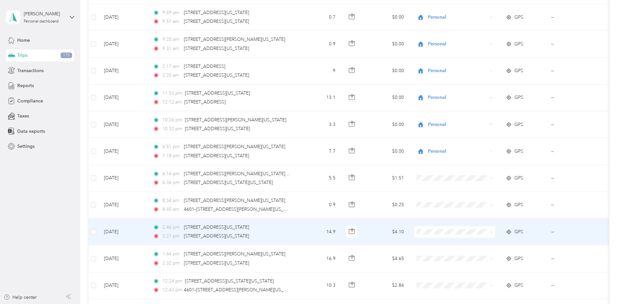
click at [436, 232] on span at bounding box center [454, 232] width 81 height 12
click at [435, 241] on span "Prudential Overall Supply" at bounding box center [460, 241] width 60 height 7
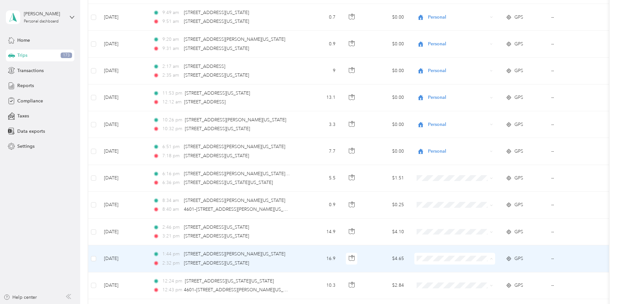
click at [431, 266] on span "Prudential Overall Supply" at bounding box center [460, 267] width 60 height 7
click at [426, 267] on icon at bounding box center [423, 267] width 8 height 5
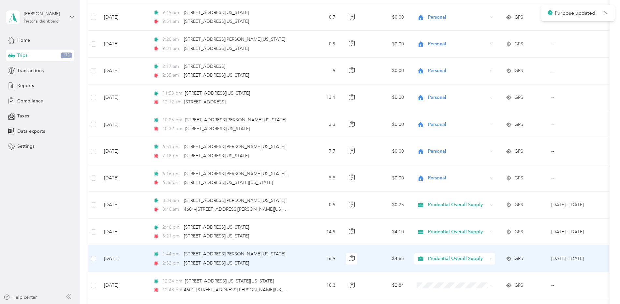
scroll to position [2606, 0]
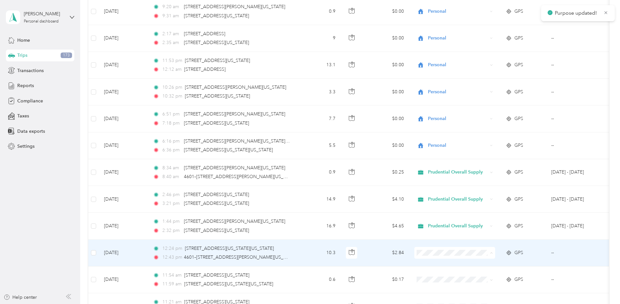
click at [432, 262] on span "Prudential Overall Supply" at bounding box center [460, 262] width 60 height 7
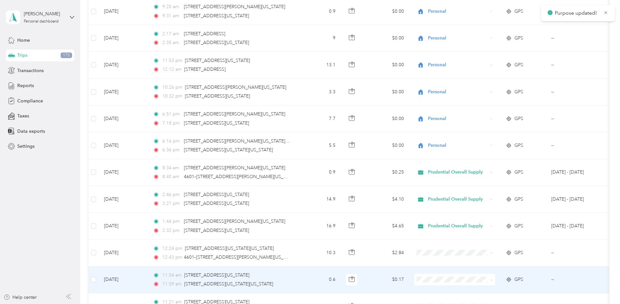
click at [438, 255] on li "Prudential Overall Supply" at bounding box center [454, 252] width 81 height 11
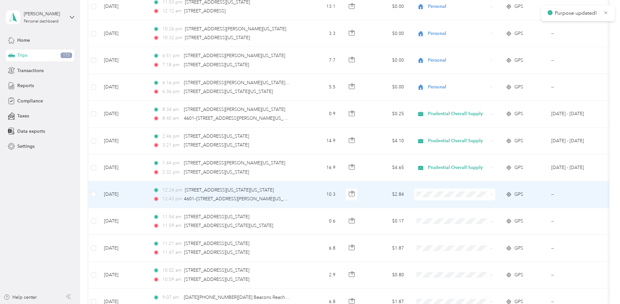
scroll to position [2671, 0]
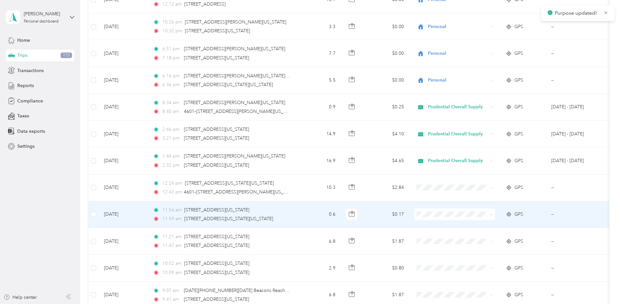
click at [433, 222] on span "Prudential Overall Supply" at bounding box center [460, 223] width 60 height 7
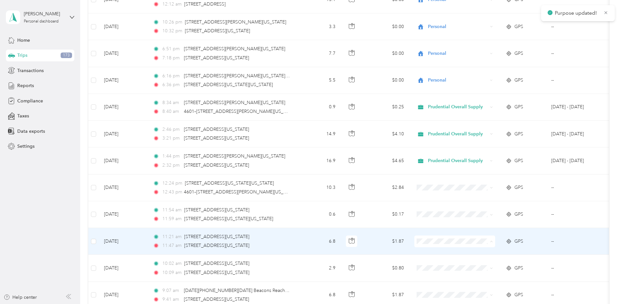
click at [432, 247] on span "Prudential Overall Supply" at bounding box center [460, 250] width 60 height 7
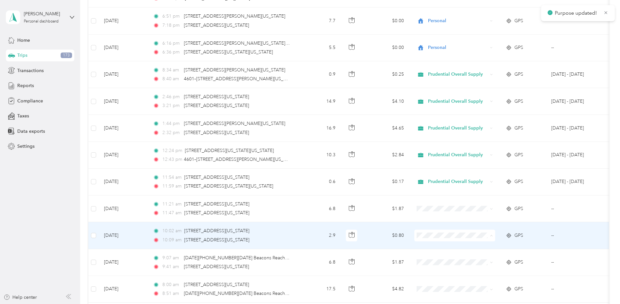
click at [432, 244] on span "Prudential Overall Supply" at bounding box center [460, 244] width 60 height 7
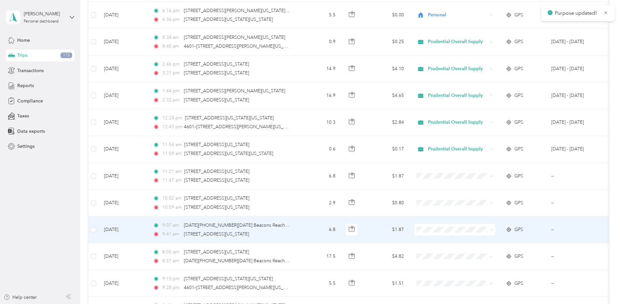
click at [432, 238] on span "Prudential Overall Supply" at bounding box center [460, 239] width 60 height 7
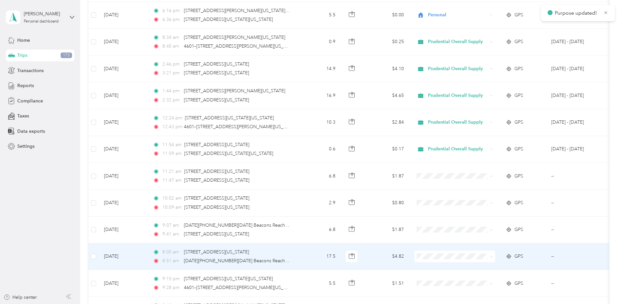
click at [435, 262] on li "Prudential Overall Supply" at bounding box center [454, 265] width 81 height 11
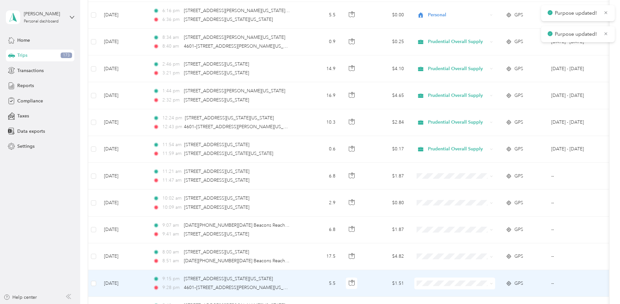
click at [436, 269] on span "Personal" at bounding box center [460, 267] width 60 height 7
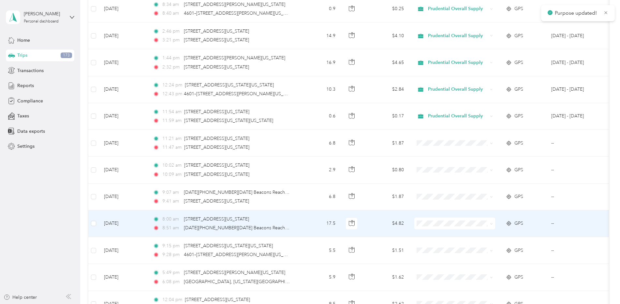
scroll to position [2801, 0]
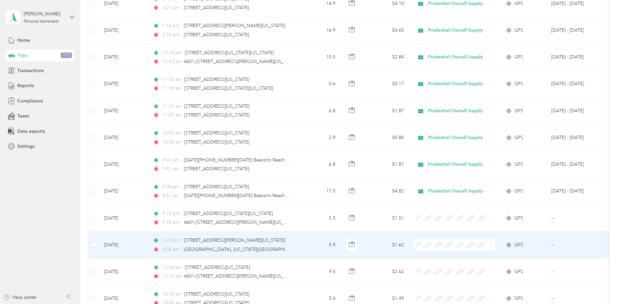
click at [434, 264] on span "Personal" at bounding box center [460, 264] width 60 height 7
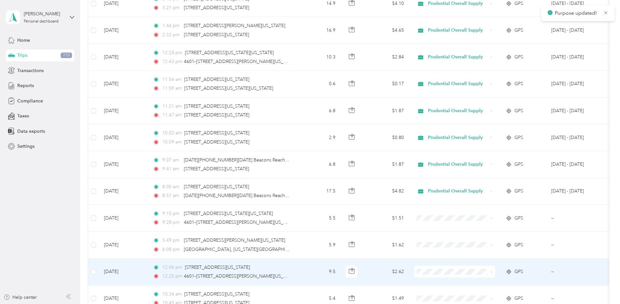
click at [434, 280] on span "Prudential Overall Supply" at bounding box center [460, 281] width 60 height 7
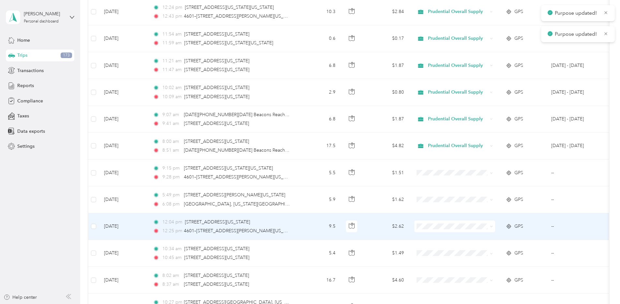
scroll to position [2866, 0]
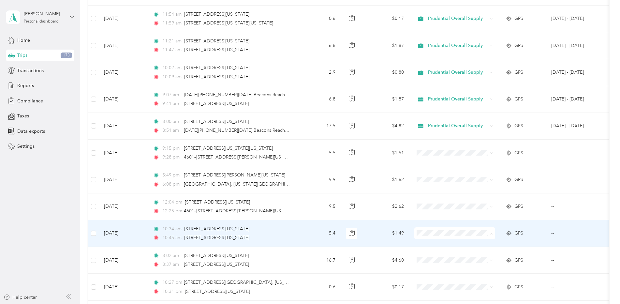
click at [433, 241] on span "Prudential Overall Supply" at bounding box center [460, 242] width 60 height 7
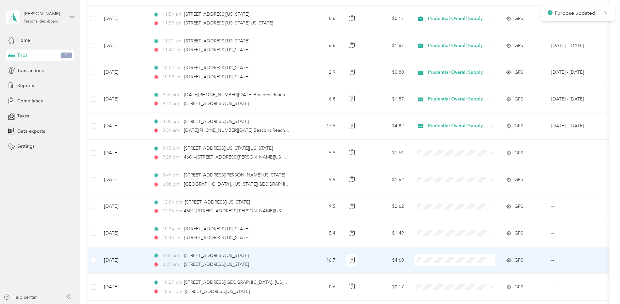
click at [438, 264] on li "Prudential Overall Supply" at bounding box center [454, 269] width 81 height 11
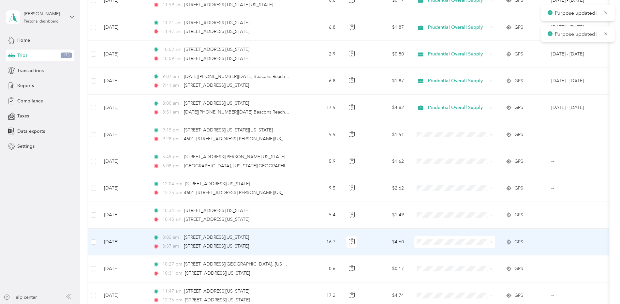
scroll to position [2899, 0]
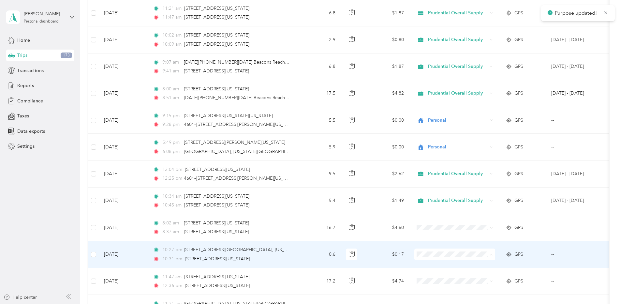
click at [441, 276] on span "Personal" at bounding box center [460, 275] width 60 height 7
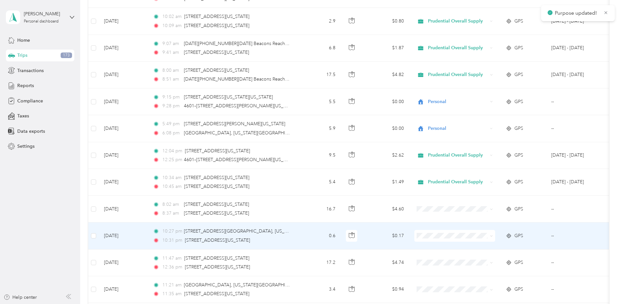
scroll to position [2932, 0]
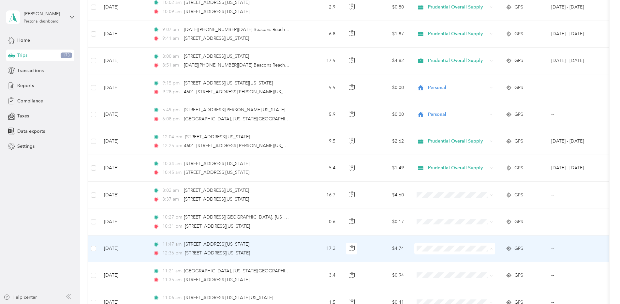
click at [436, 255] on span "Prudential Overall Supply" at bounding box center [460, 257] width 60 height 7
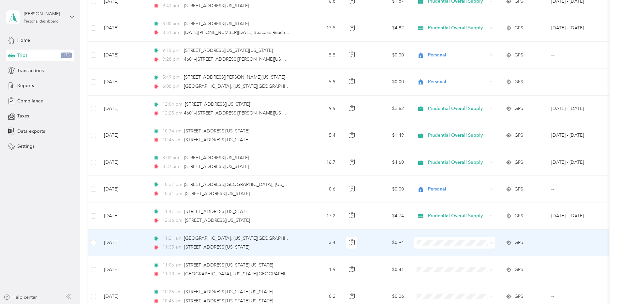
click at [434, 252] on span "Prudential Overall Supply" at bounding box center [460, 251] width 60 height 7
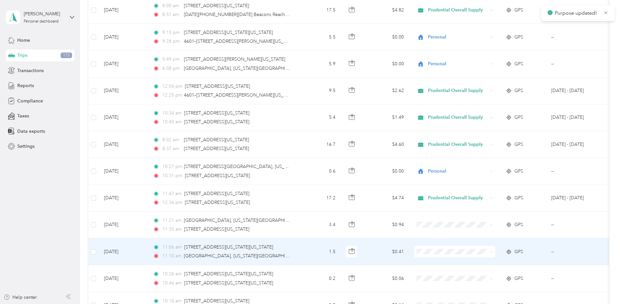
scroll to position [2997, 0]
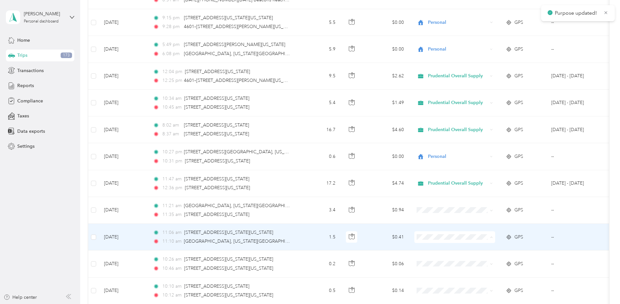
click at [433, 247] on span "Prudential Overall Supply" at bounding box center [460, 246] width 60 height 7
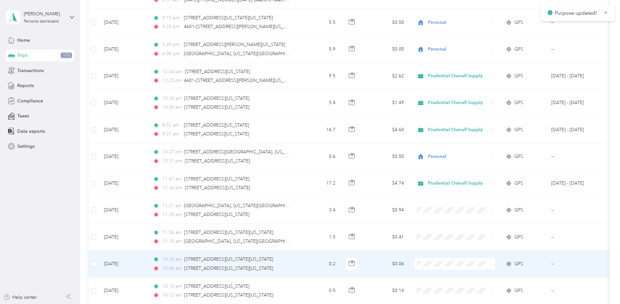
click at [436, 269] on span "Prudential Overall Supply" at bounding box center [460, 271] width 60 height 7
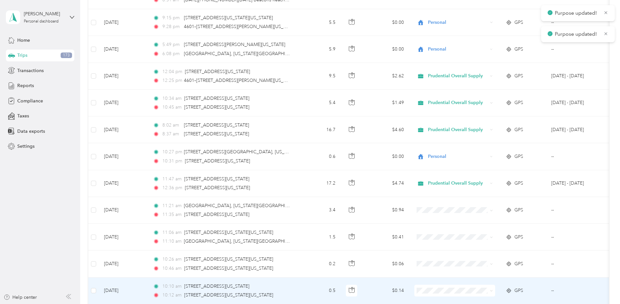
scroll to position [3029, 0]
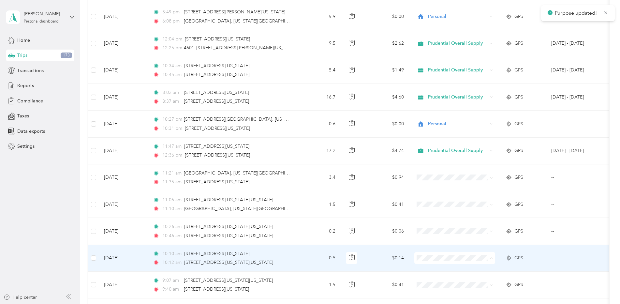
click at [430, 265] on span "Prudential Overall Supply" at bounding box center [460, 267] width 60 height 7
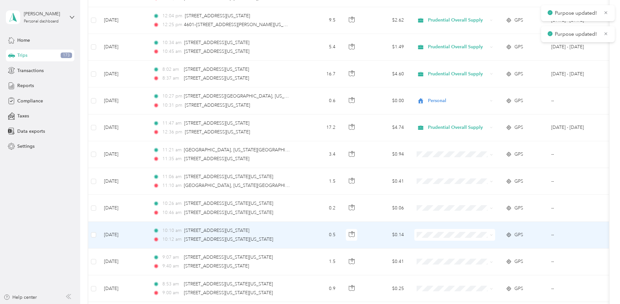
scroll to position [3062, 0]
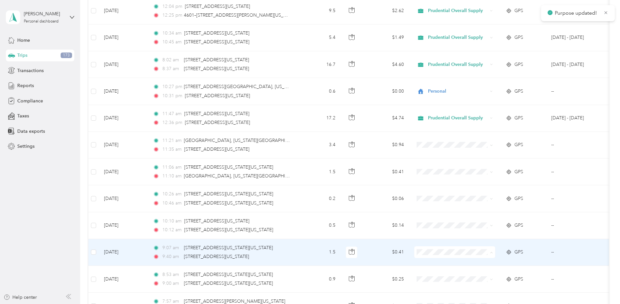
click at [432, 263] on span "Prudential Overall Supply" at bounding box center [460, 261] width 60 height 7
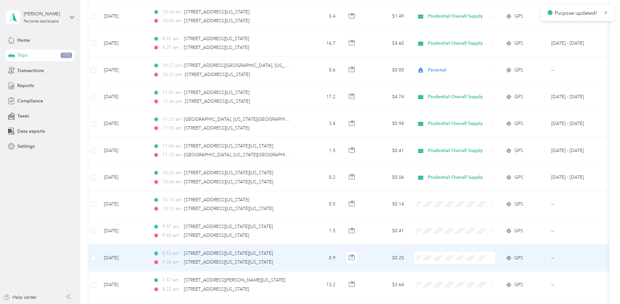
scroll to position [3094, 0]
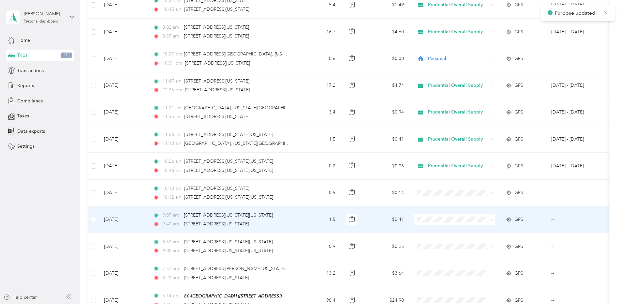
click at [427, 226] on span "Prudential Overall Supply" at bounding box center [455, 228] width 72 height 7
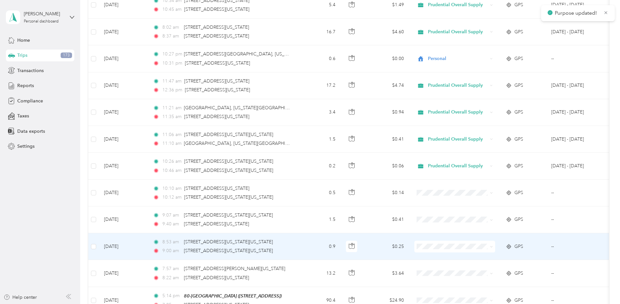
click at [433, 254] on span "Prudential Overall Supply" at bounding box center [460, 255] width 60 height 7
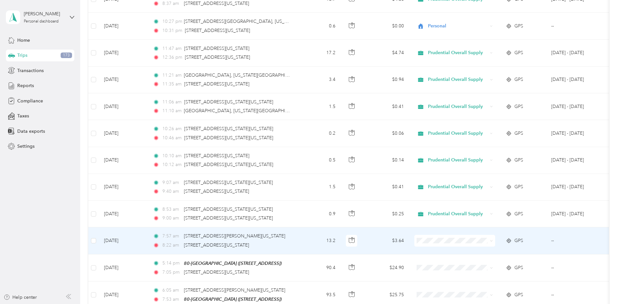
click at [437, 250] on span "Prudential Overall Supply" at bounding box center [460, 249] width 60 height 7
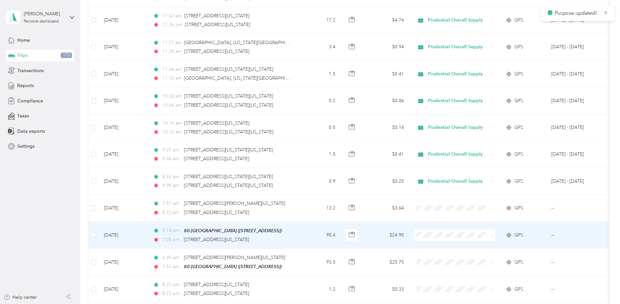
click at [430, 254] on span "Personal" at bounding box center [460, 255] width 60 height 7
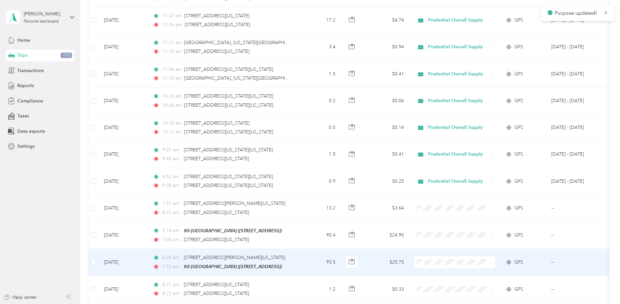
click at [432, 281] on span "Personal" at bounding box center [460, 282] width 60 height 7
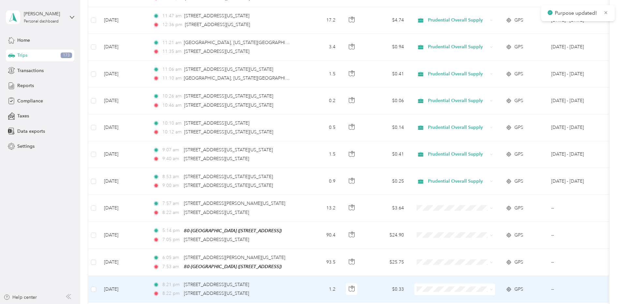
click at [430, 275] on span "Personal" at bounding box center [455, 273] width 72 height 7
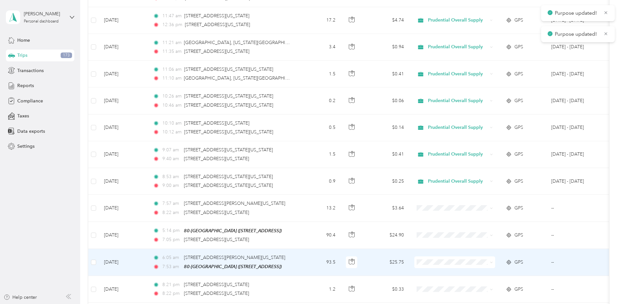
scroll to position [3225, 0]
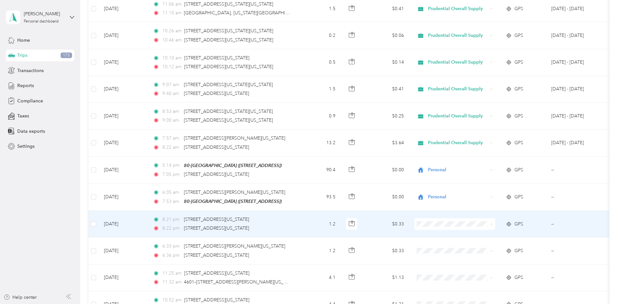
click at [428, 244] on span "Personal" at bounding box center [455, 244] width 72 height 7
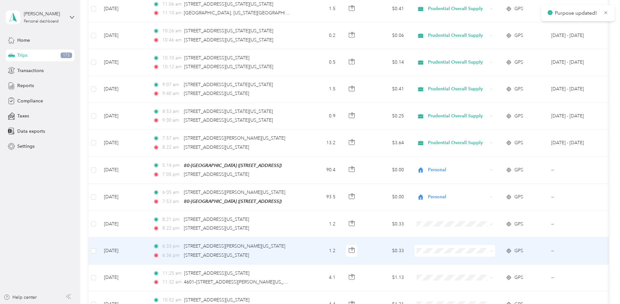
click at [428, 269] on span "Personal" at bounding box center [455, 270] width 72 height 7
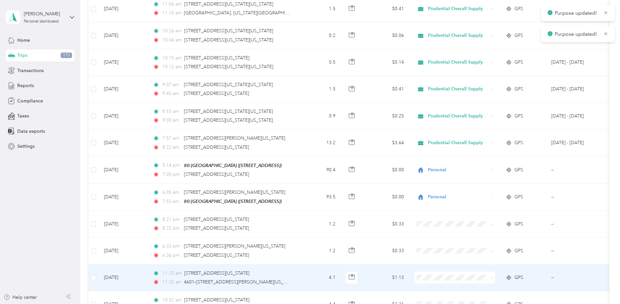
click at [433, 294] on span "Personal" at bounding box center [460, 297] width 60 height 7
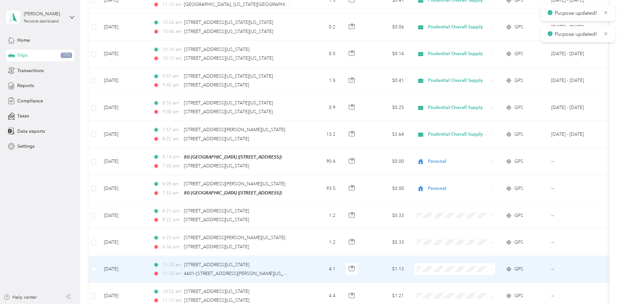
scroll to position [3257, 0]
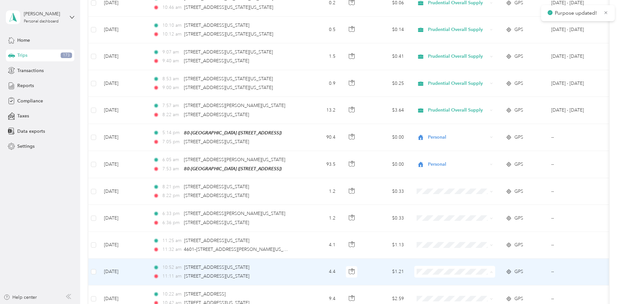
click at [430, 287] on li "Personal" at bounding box center [454, 291] width 81 height 11
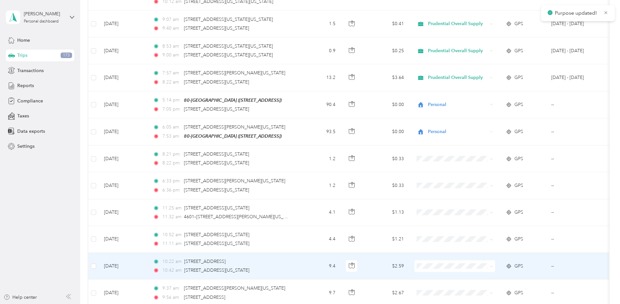
click at [428, 282] on li "Personal" at bounding box center [454, 285] width 81 height 11
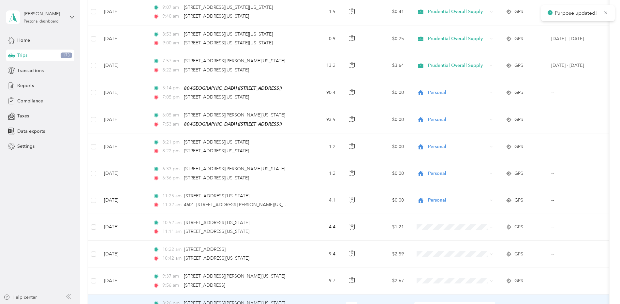
scroll to position [3355, 0]
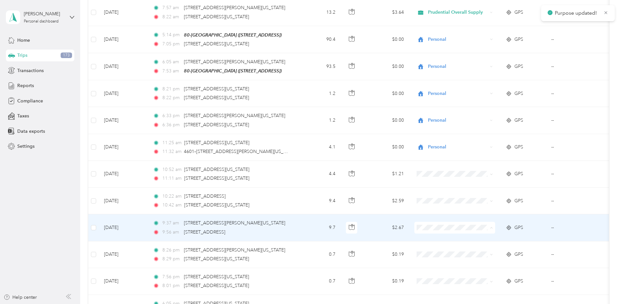
click at [426, 250] on icon at bounding box center [423, 247] width 8 height 5
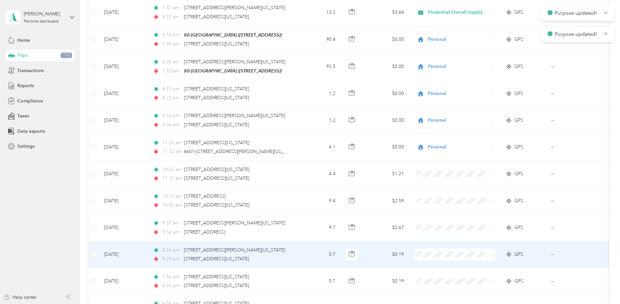
click at [428, 272] on span "Personal" at bounding box center [455, 274] width 72 height 7
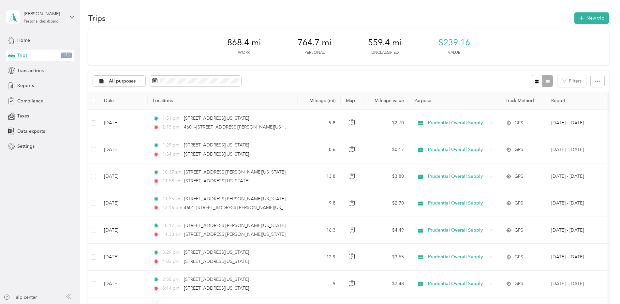
scroll to position [0, 0]
click at [36, 89] on div "Reports" at bounding box center [40, 86] width 68 height 12
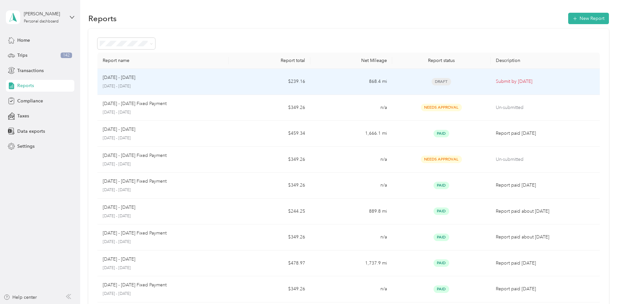
click at [340, 84] on td "868.4 mi" at bounding box center [351, 82] width 82 height 26
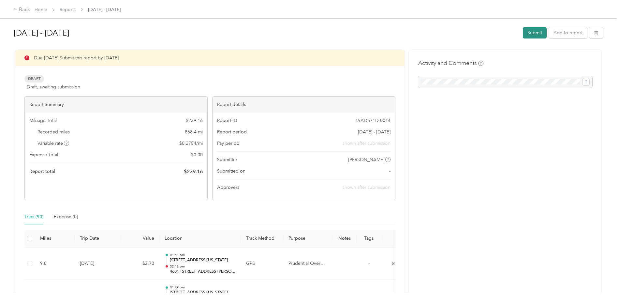
click at [525, 34] on button "Submit" at bounding box center [534, 32] width 24 height 11
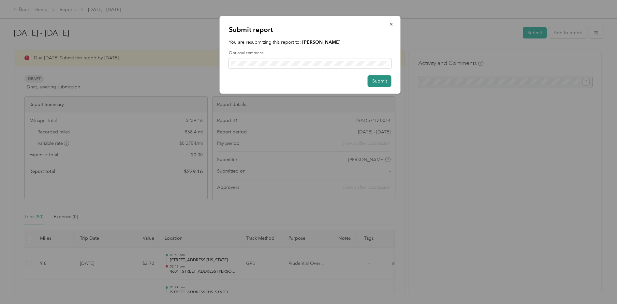
click at [376, 84] on button "Submit" at bounding box center [379, 80] width 24 height 11
